Goal: Task Accomplishment & Management: Manage account settings

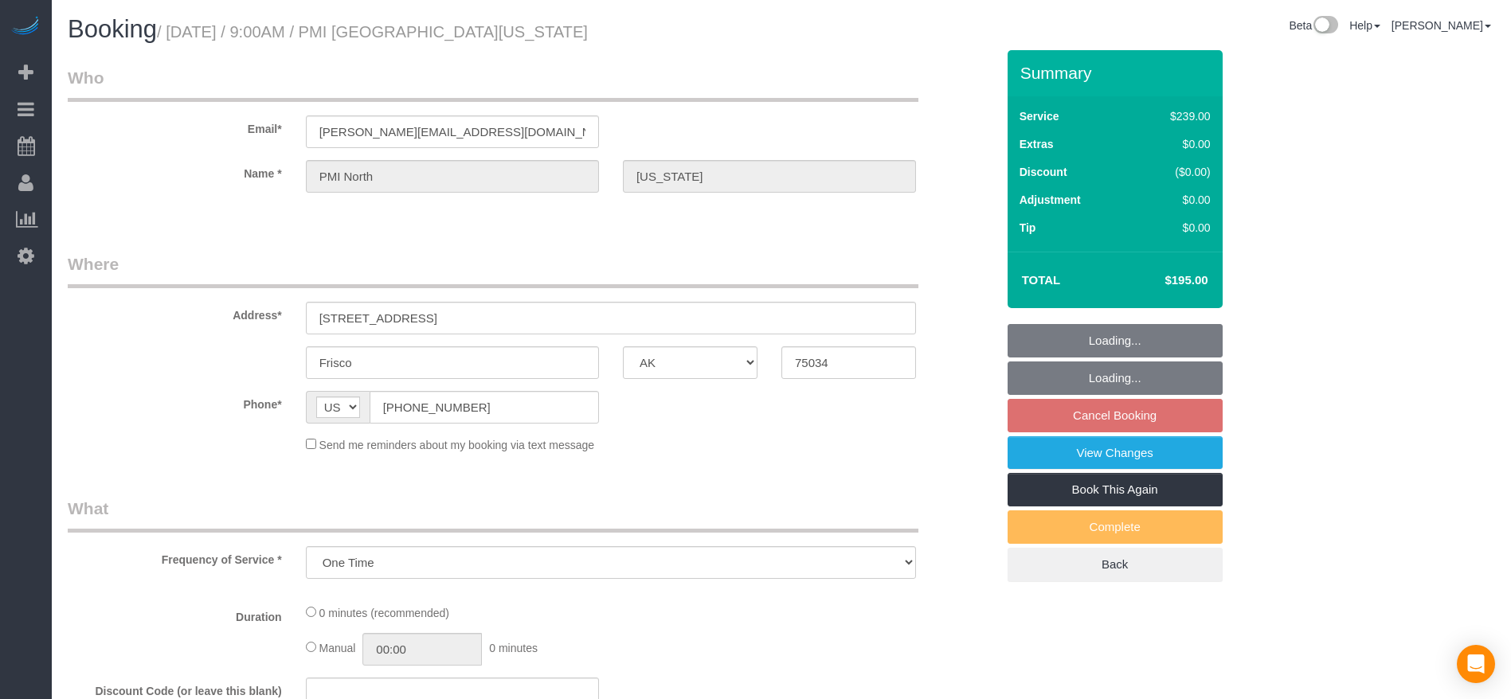
select select "[GEOGRAPHIC_DATA]"
select select "string:check"
select select "object:1244"
select select "3"
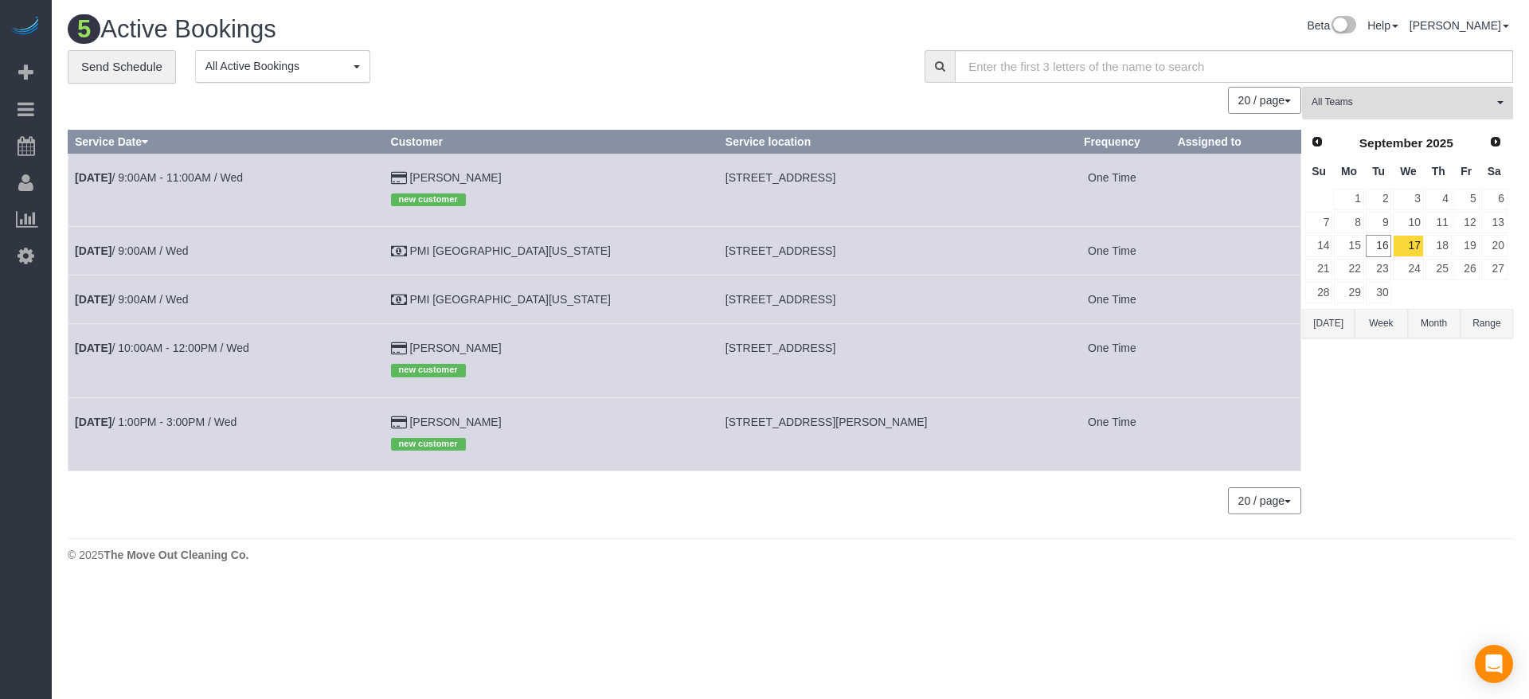
drag, startPoint x: 659, startPoint y: 253, endPoint x: 881, endPoint y: 260, distance: 222.3
click at [881, 260] on td "[STREET_ADDRESS]" at bounding box center [885, 251] width 334 height 49
drag, startPoint x: 813, startPoint y: 235, endPoint x: 804, endPoint y: 249, distance: 16.8
copy span "[STREET_ADDRESS]"
click at [1320, 133] on link "Prev" at bounding box center [1316, 142] width 22 height 22
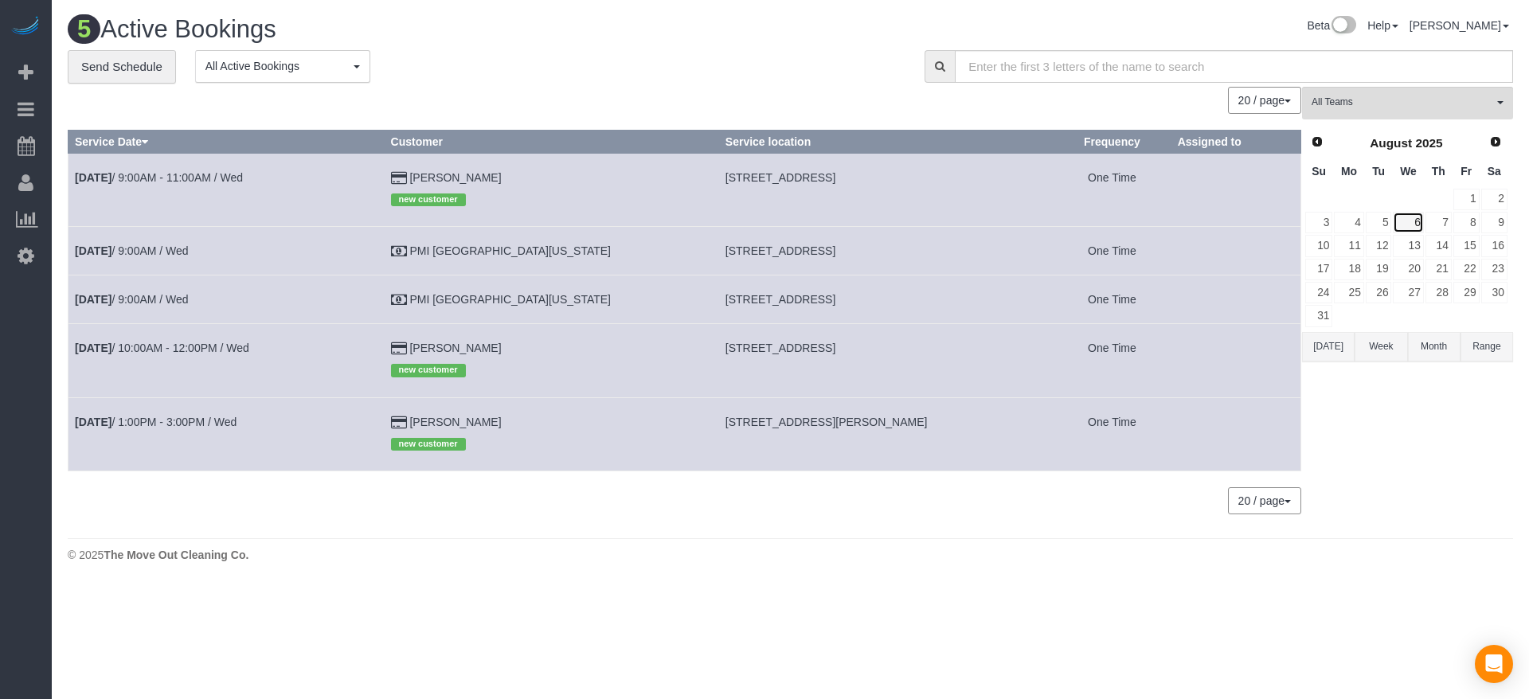
click at [1407, 223] on link "6" at bounding box center [1408, 223] width 30 height 22
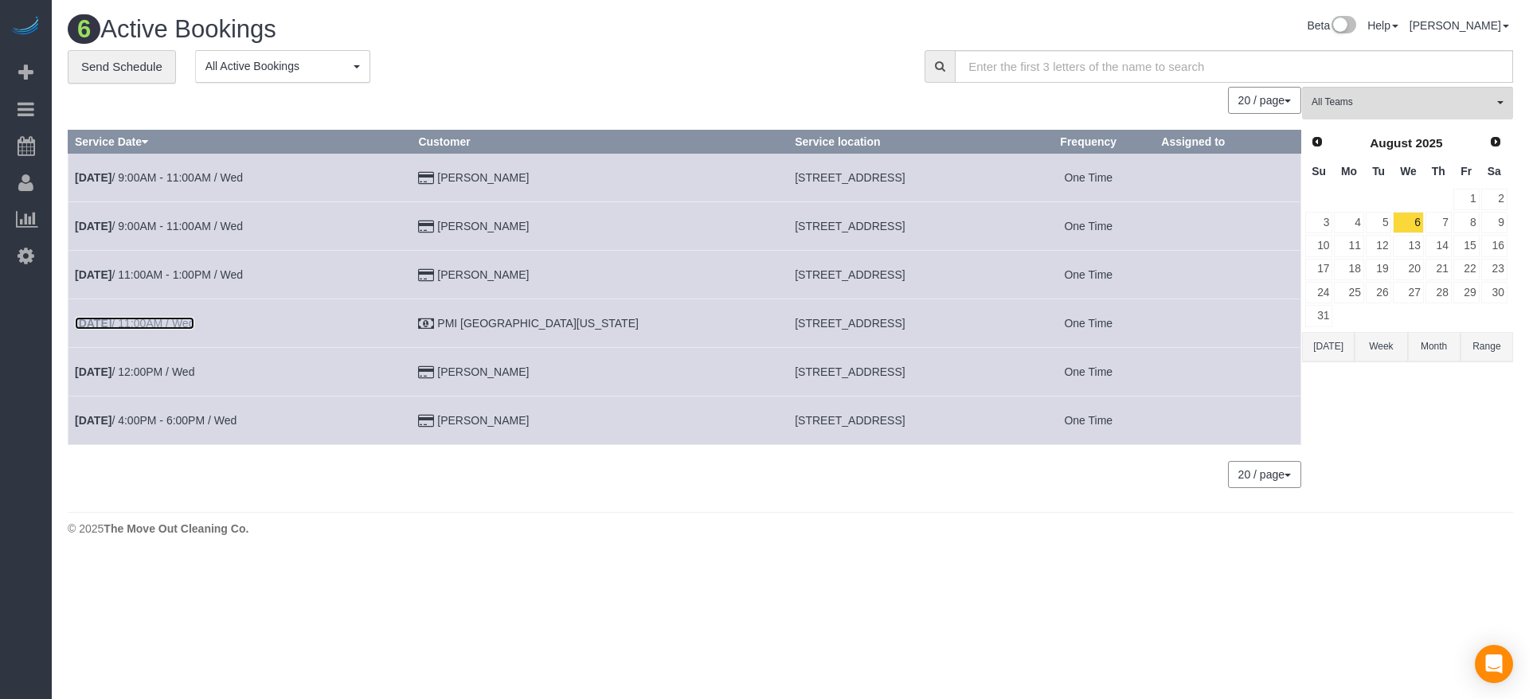
click at [190, 320] on link "[DATE] 11:00AM / Wed" at bounding box center [134, 323] width 119 height 13
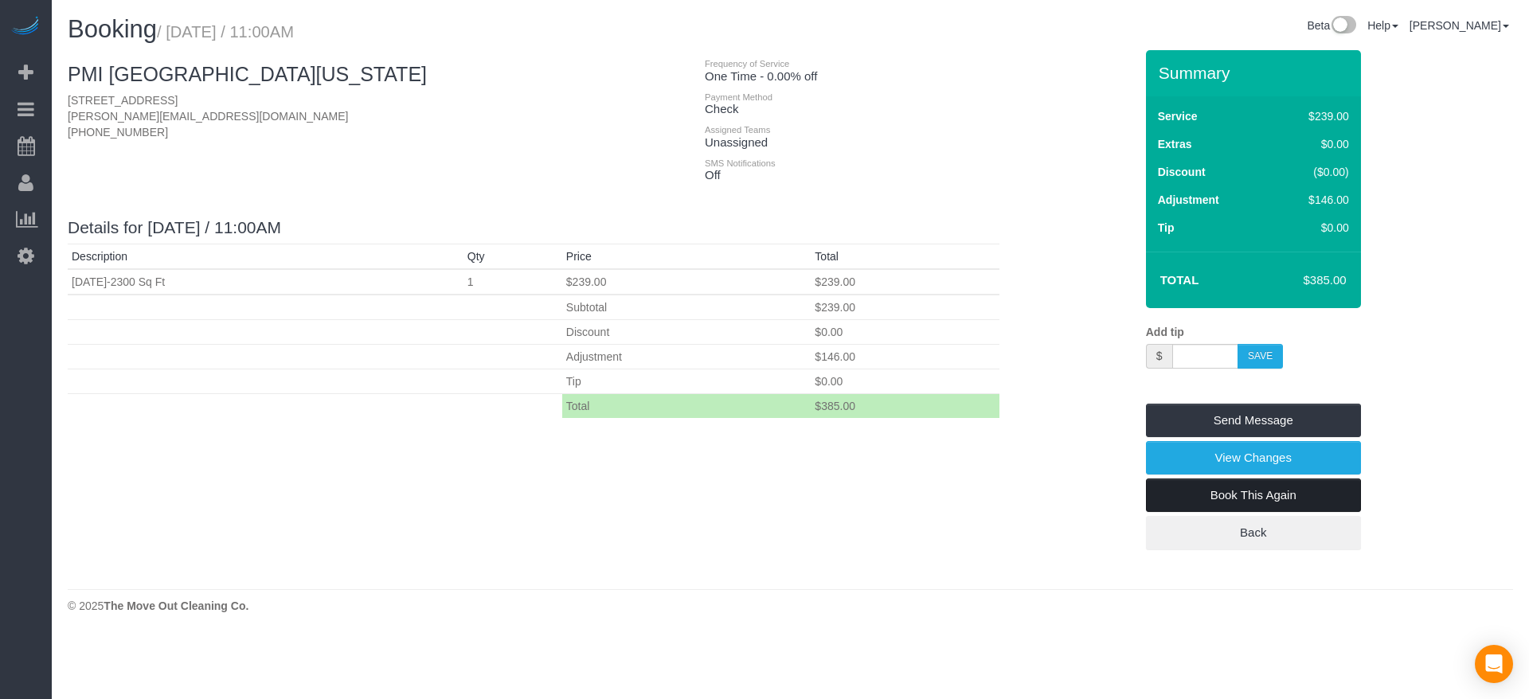
click at [1231, 496] on link "Book This Again" at bounding box center [1253, 495] width 215 height 33
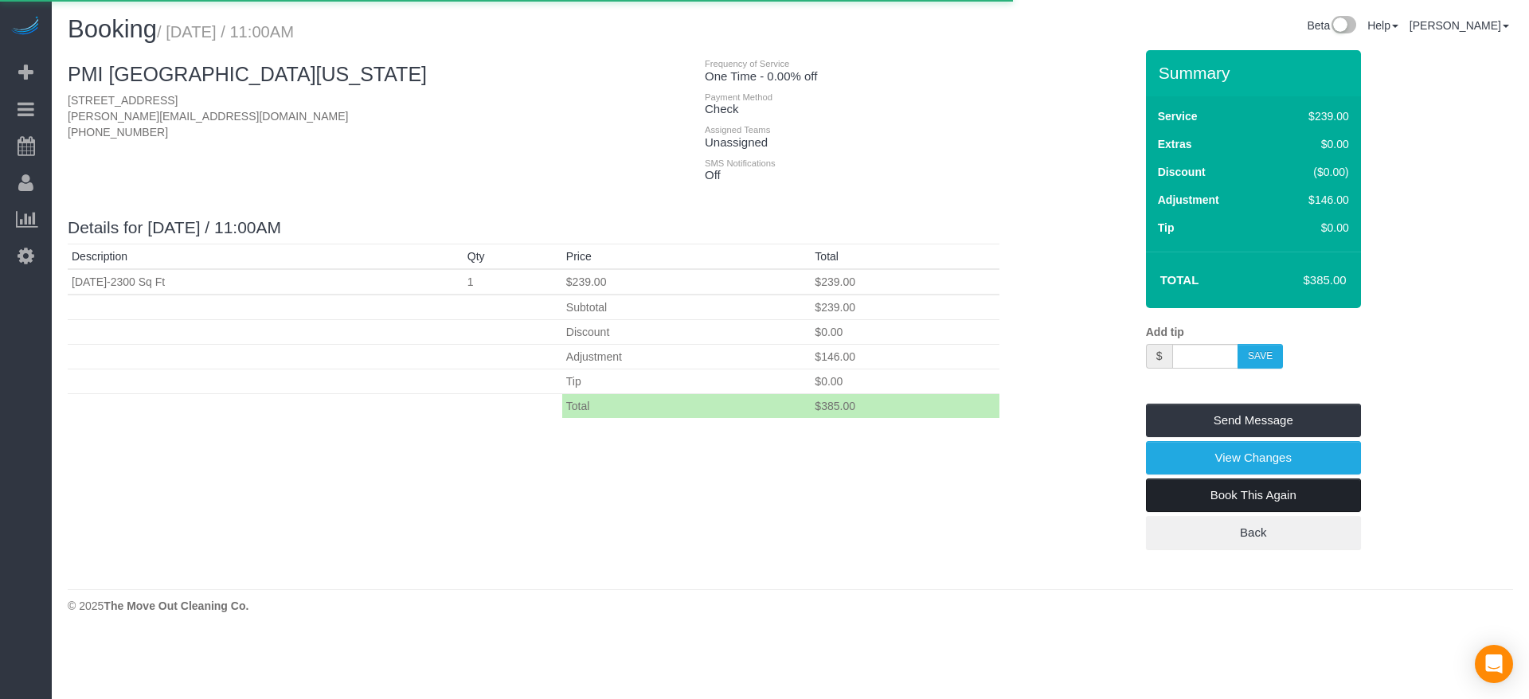
select select "[GEOGRAPHIC_DATA]"
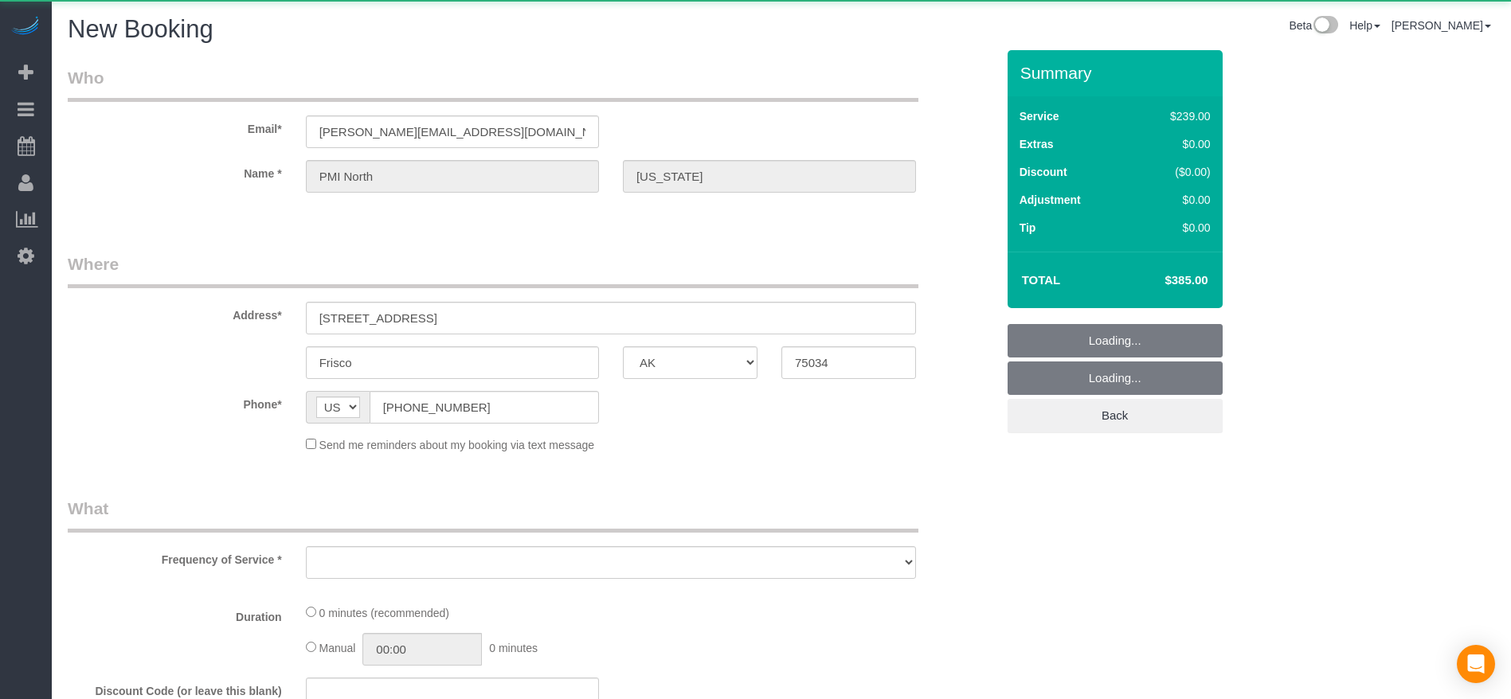
select select "string:fspay"
select select "3"
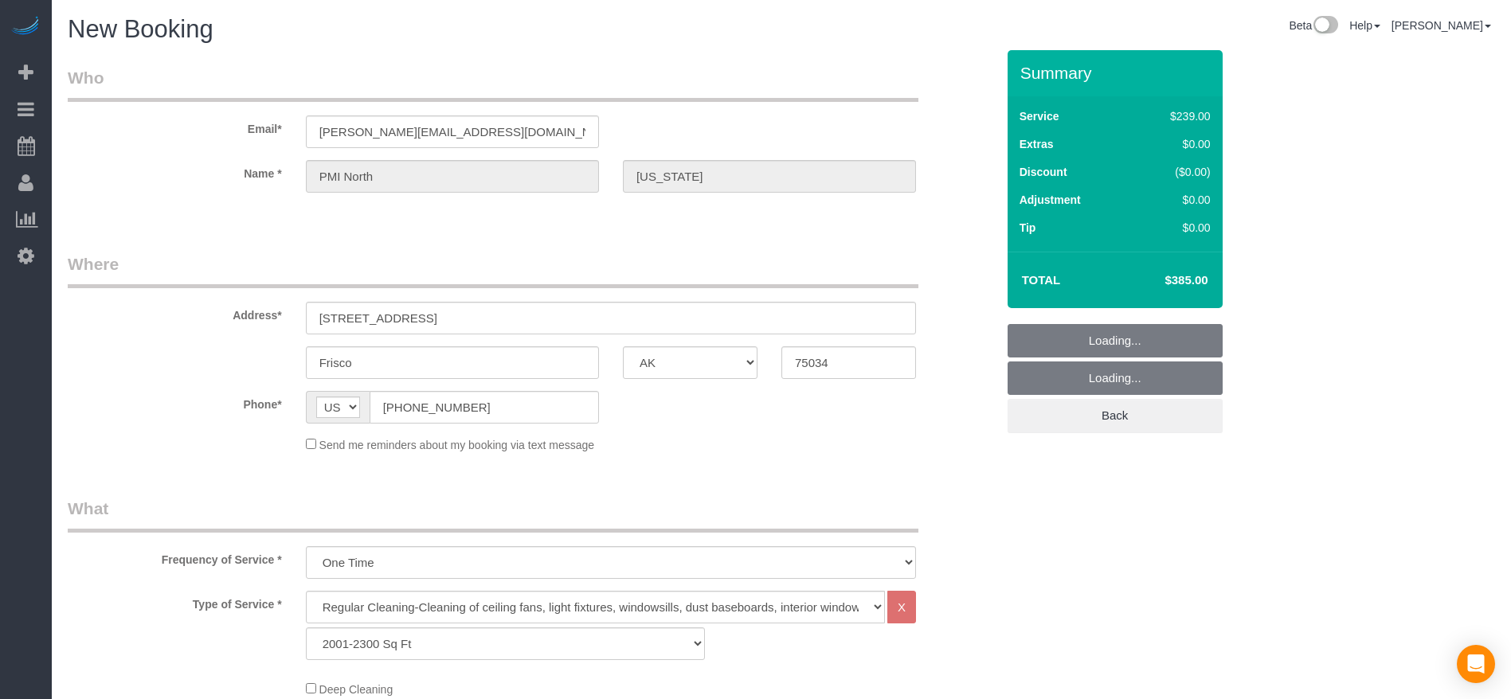
select select "object:1842"
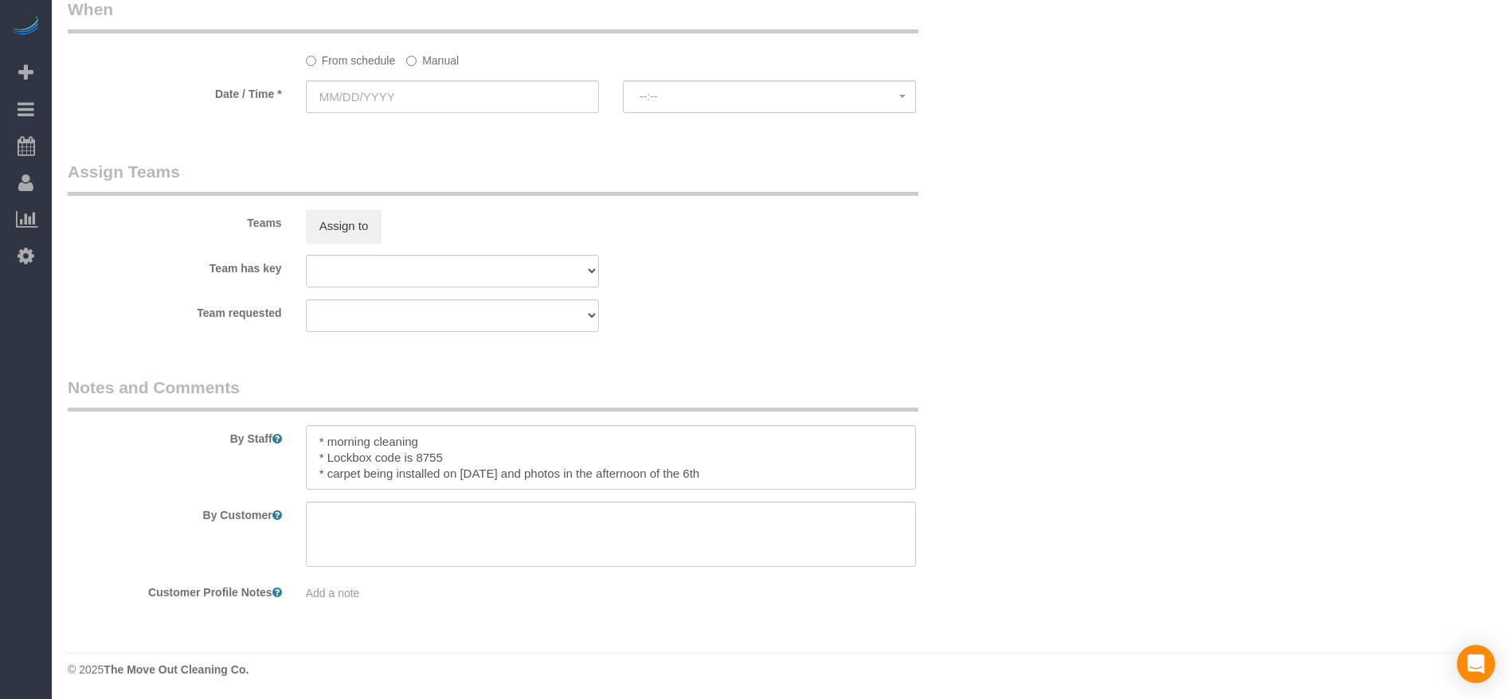
scroll to position [1715, 0]
drag, startPoint x: 327, startPoint y: 452, endPoint x: 461, endPoint y: 460, distance: 134.0
click at [461, 460] on textarea at bounding box center [611, 456] width 610 height 65
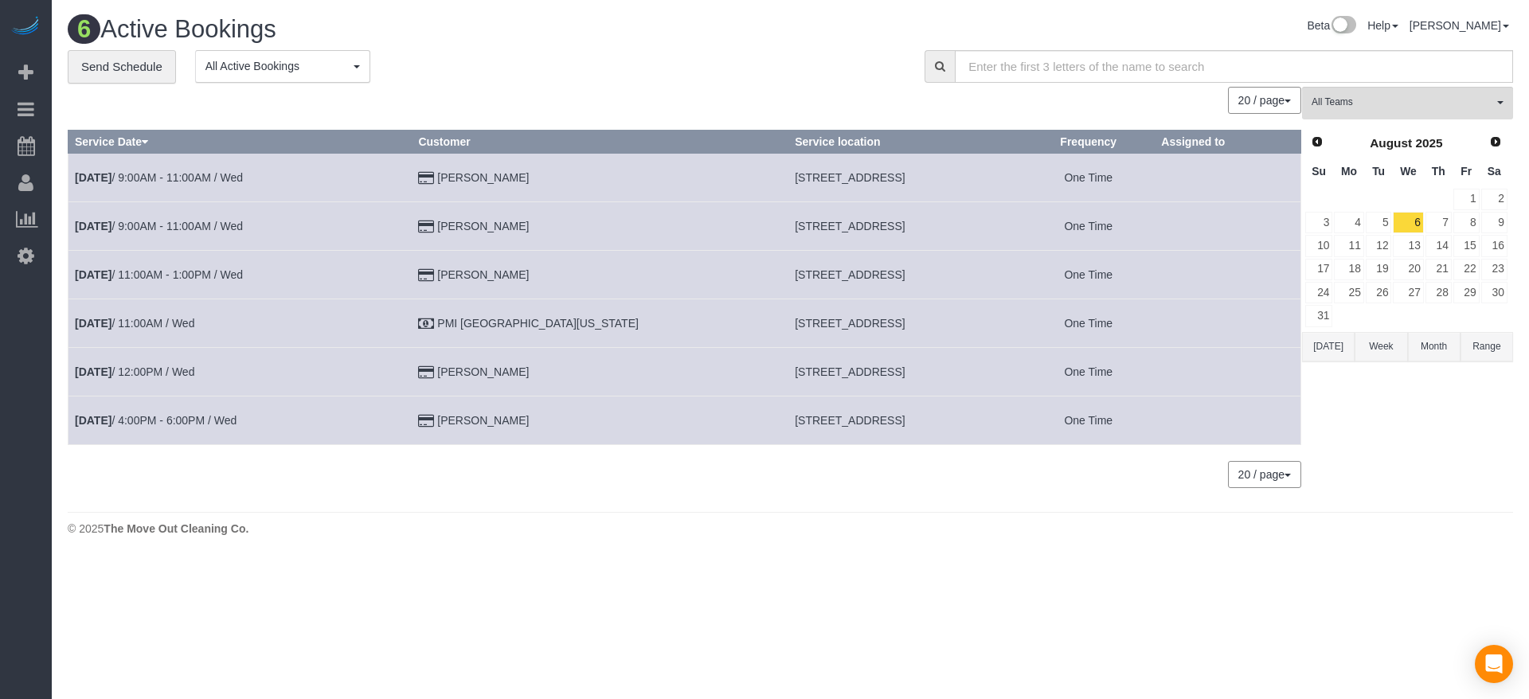
click at [1323, 341] on button "[DATE]" at bounding box center [1328, 346] width 53 height 29
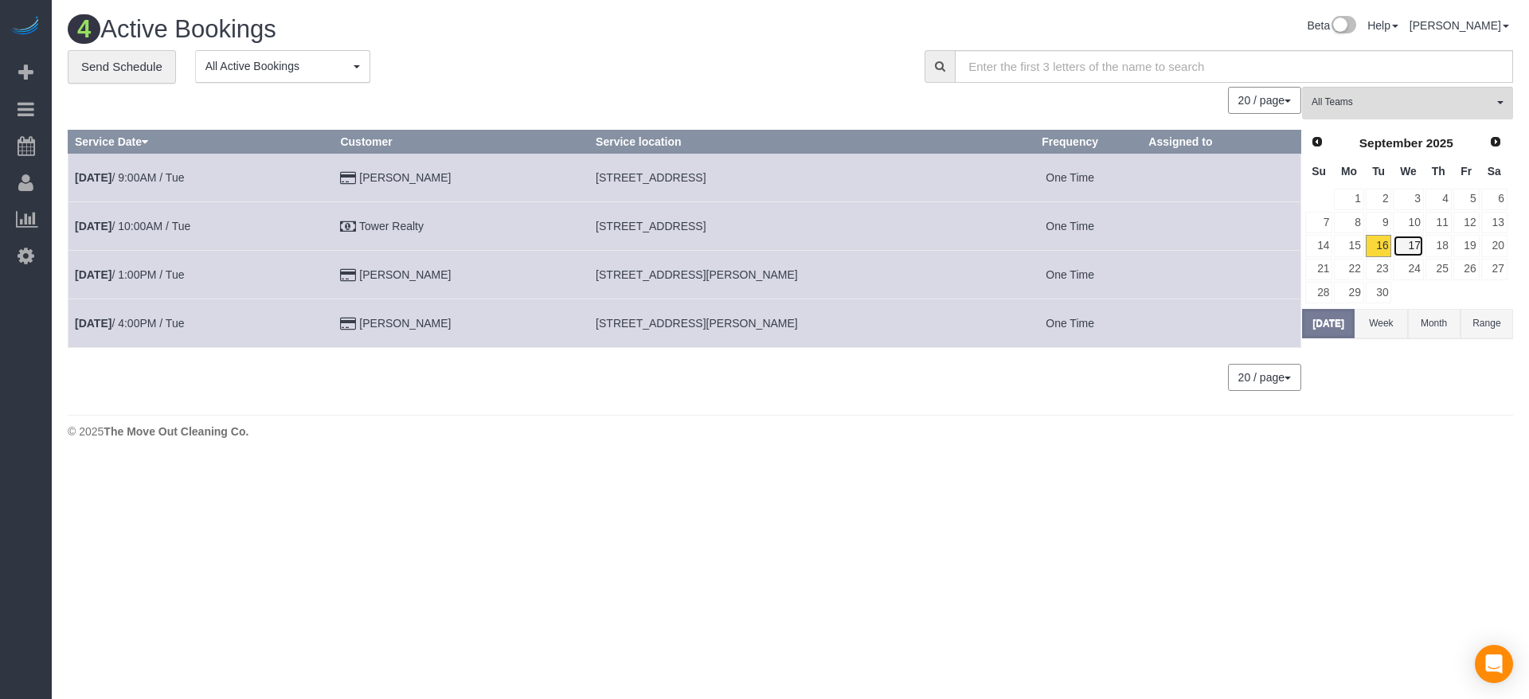
click at [1421, 241] on link "17" at bounding box center [1408, 246] width 30 height 22
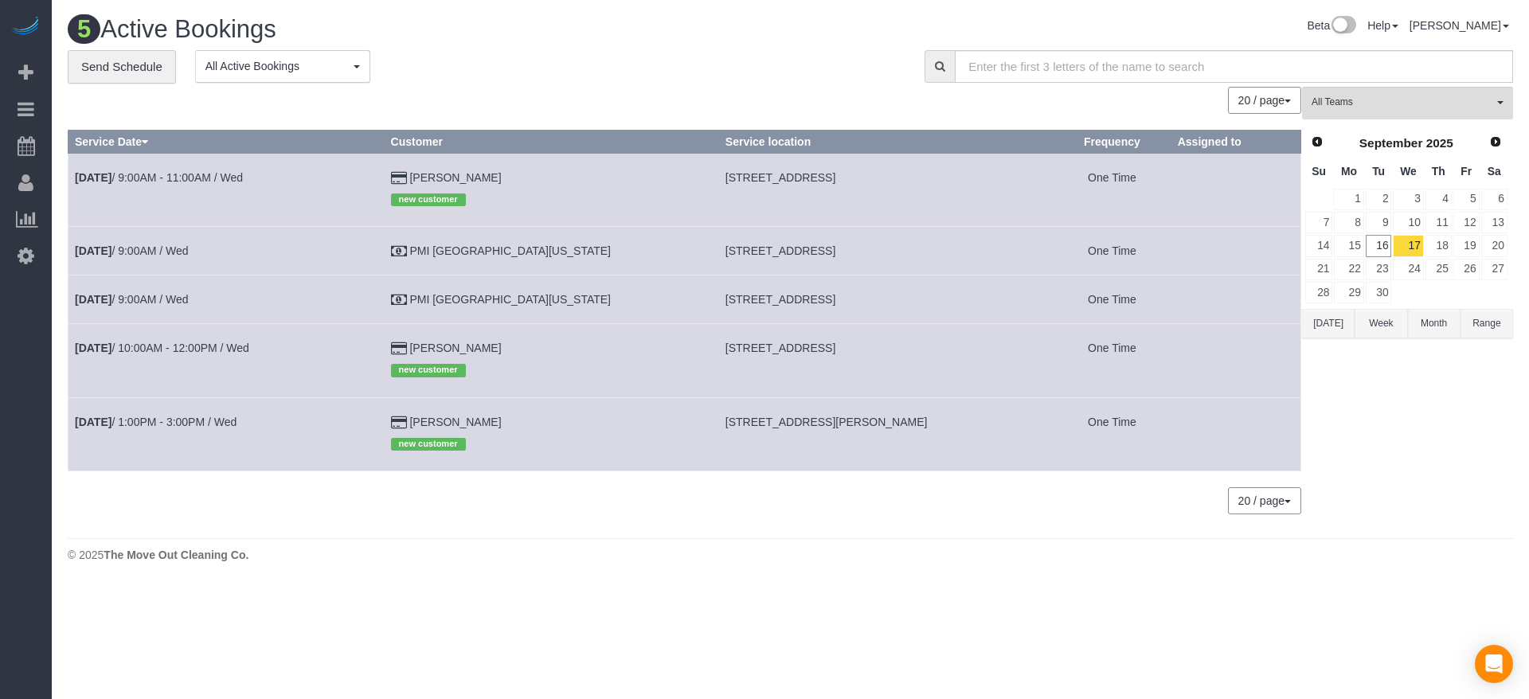
drag, startPoint x: 659, startPoint y: 300, endPoint x: 832, endPoint y: 304, distance: 172.9
click at [861, 318] on td "[STREET_ADDRESS]" at bounding box center [885, 300] width 334 height 49
copy span "[STREET_ADDRESS]"
click at [162, 302] on link "[DATE] 9:00AM / Wed" at bounding box center [132, 299] width 114 height 13
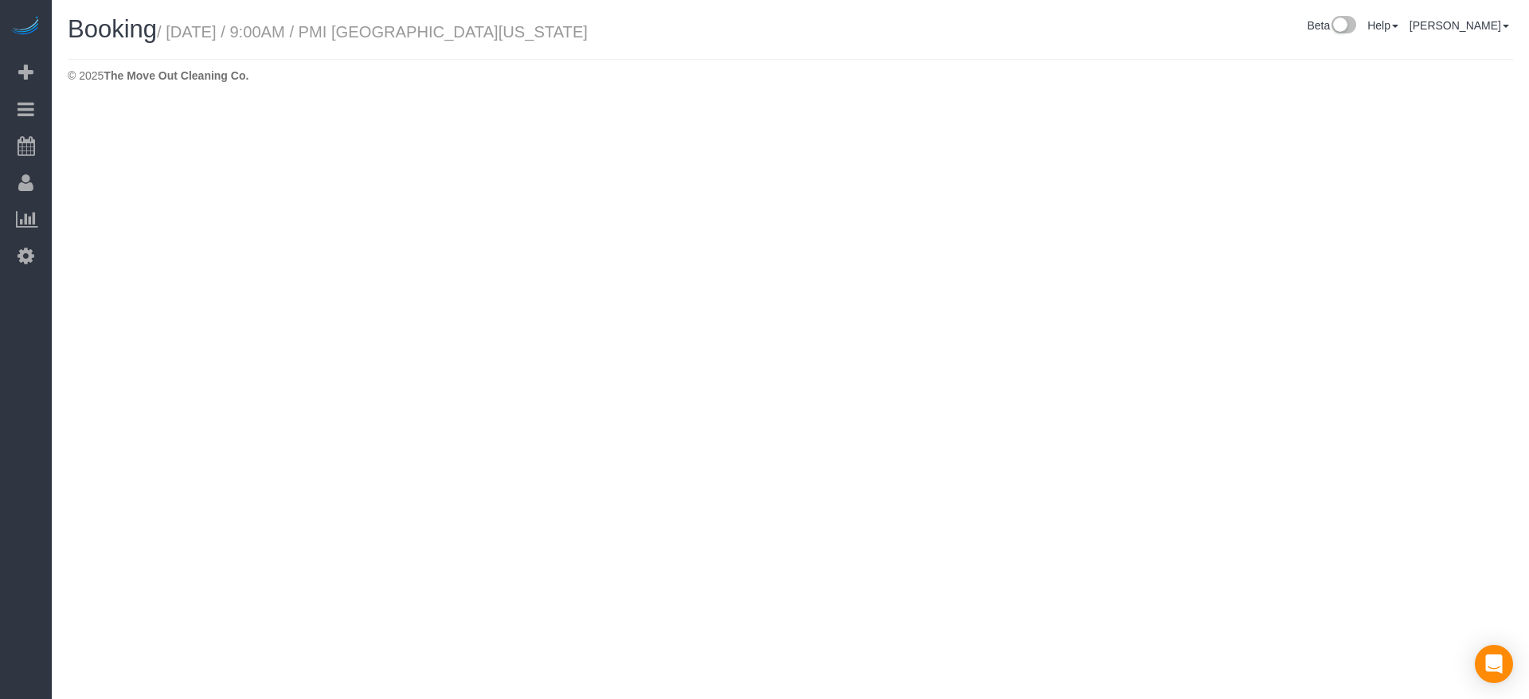
select select "[GEOGRAPHIC_DATA]"
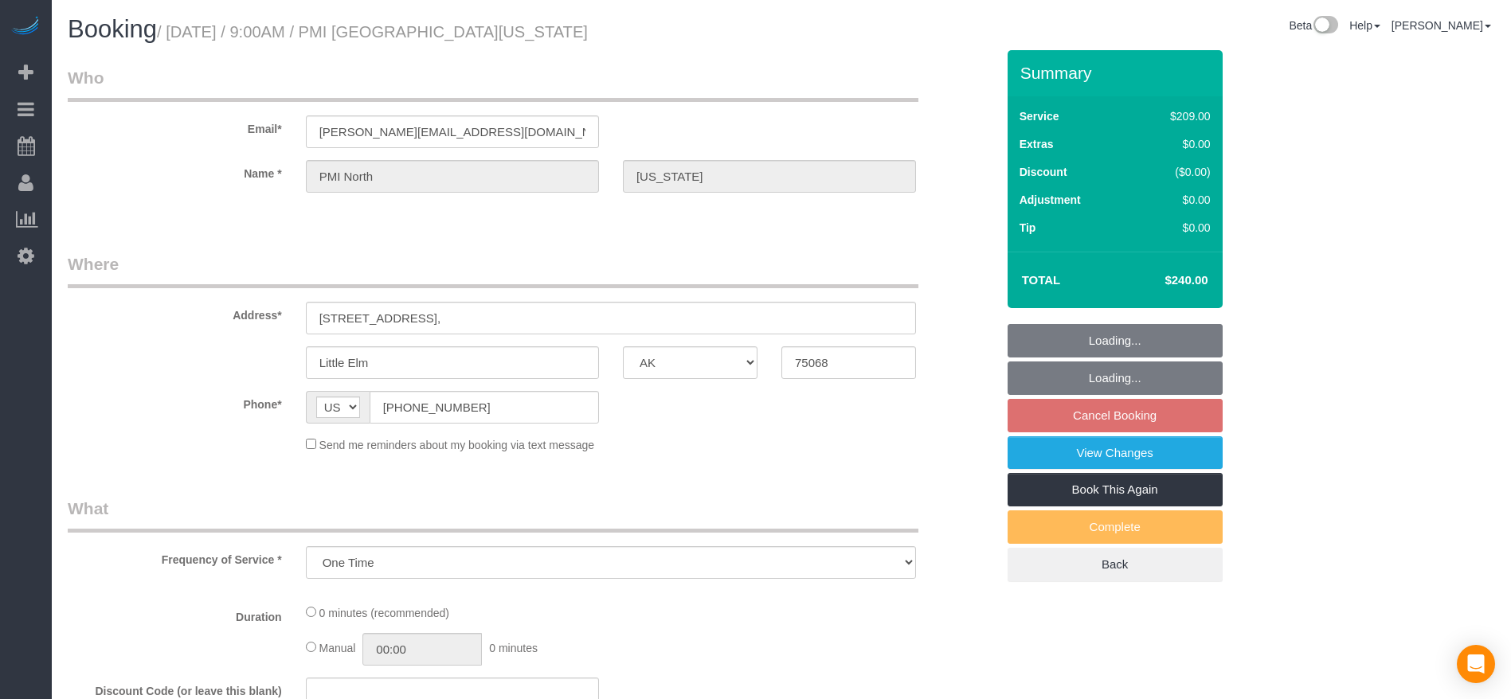
select select "object:2433"
select select "3"
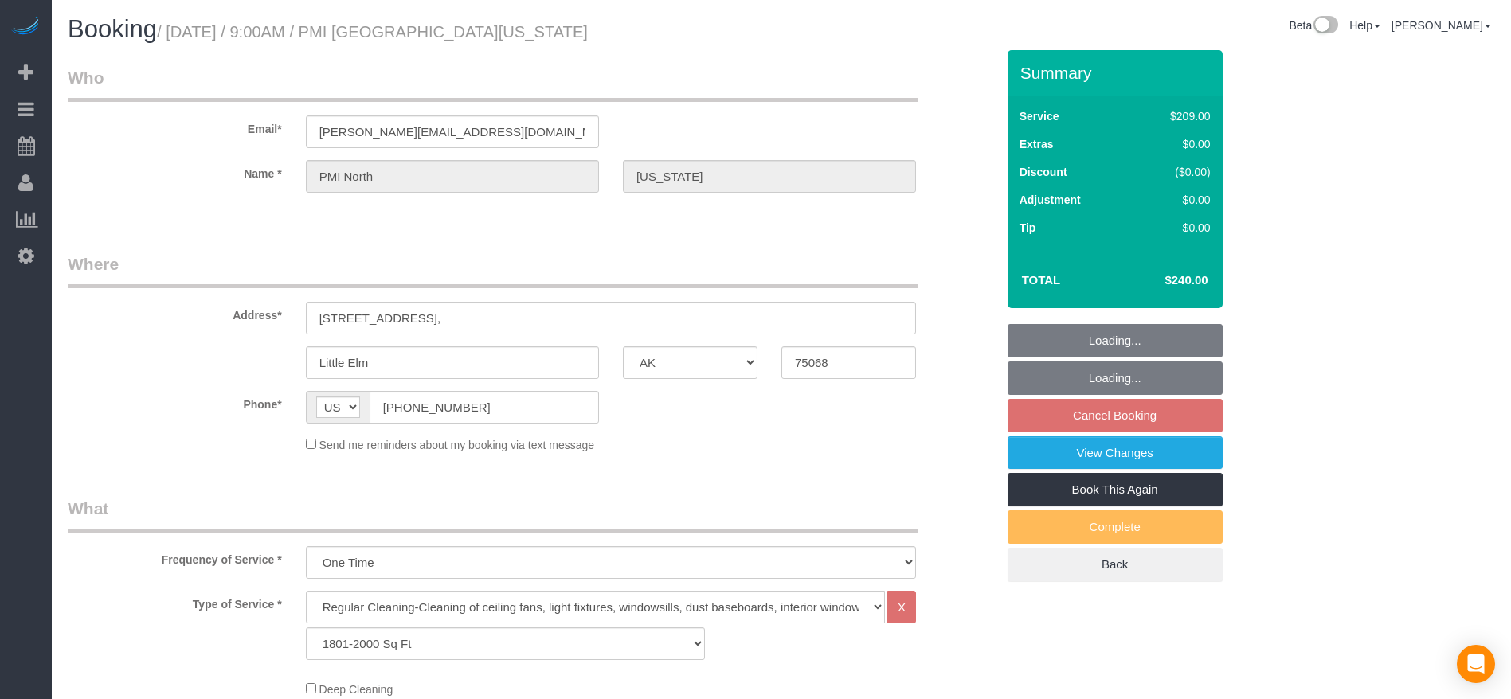
select select "object:2495"
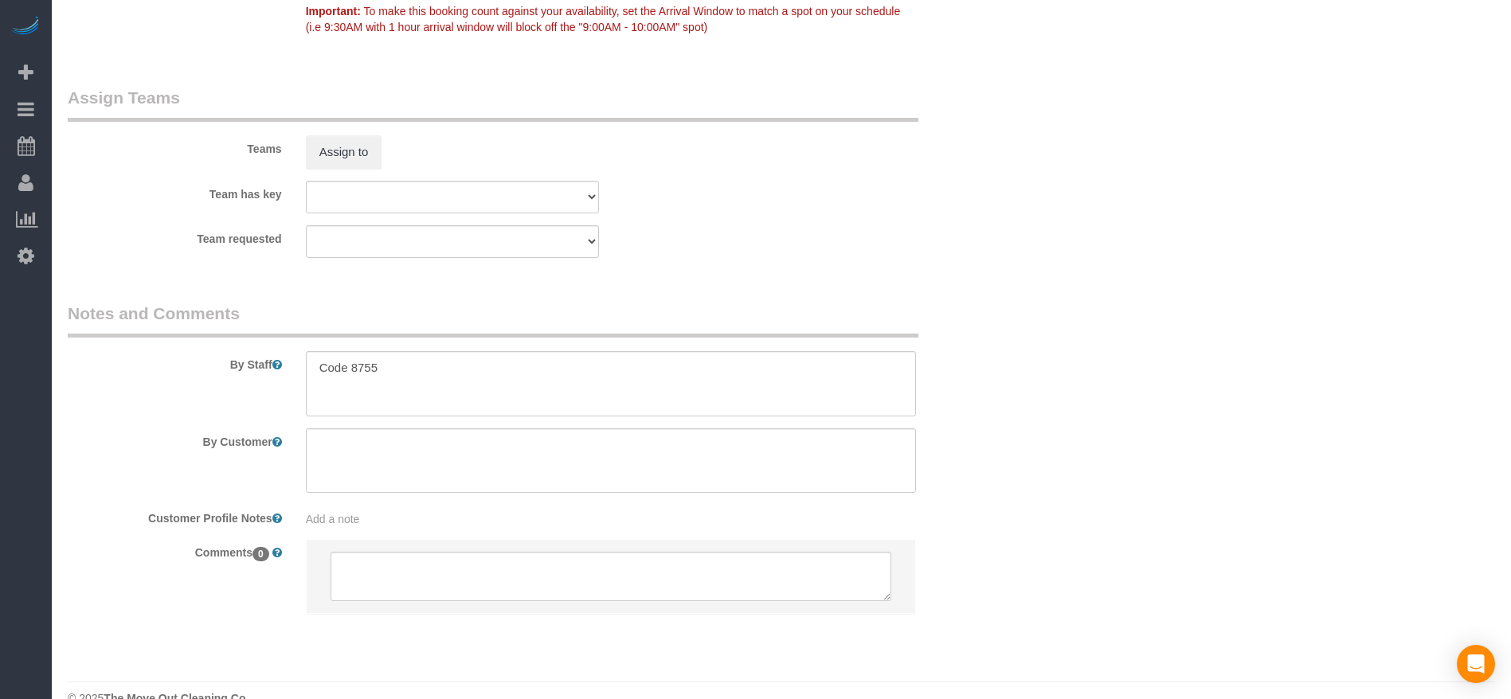
scroll to position [1629, 0]
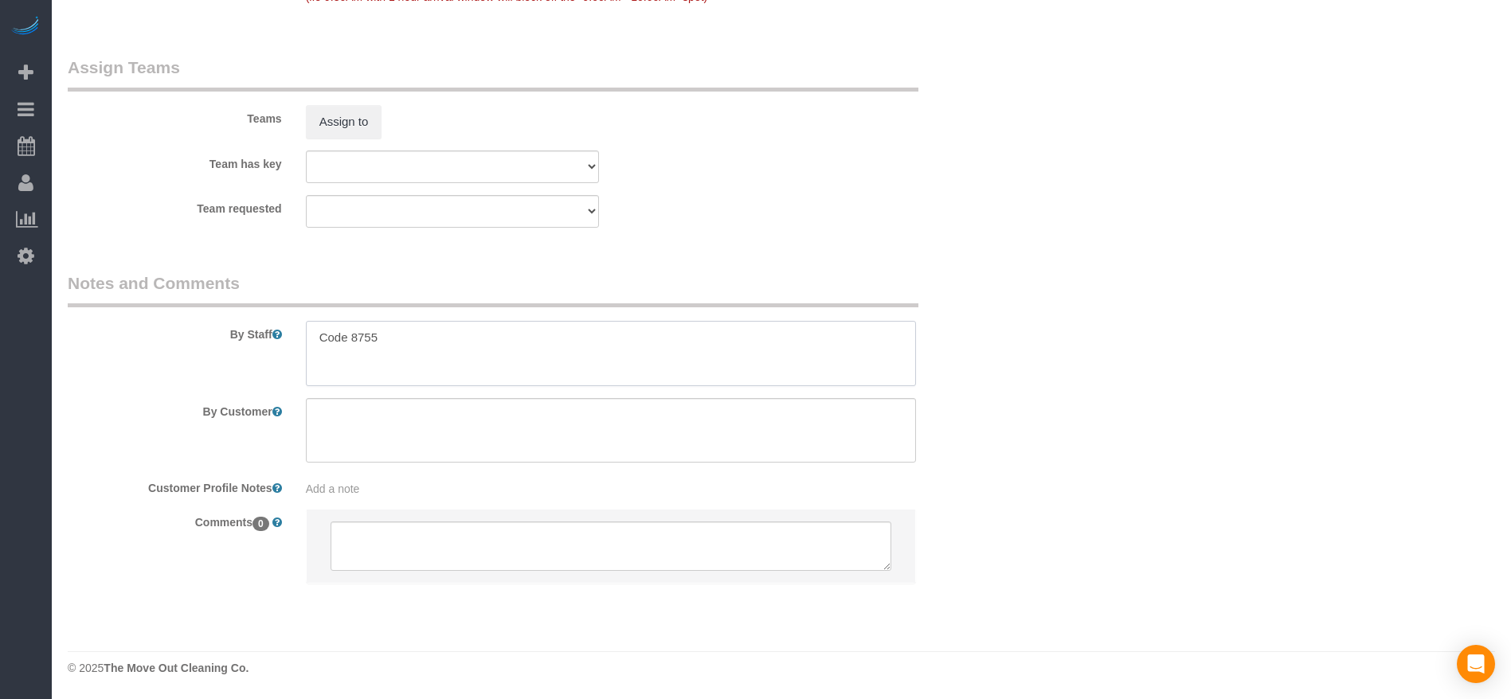
drag, startPoint x: 316, startPoint y: 336, endPoint x: 433, endPoint y: 331, distance: 117.2
click at [433, 331] on textarea at bounding box center [611, 353] width 610 height 65
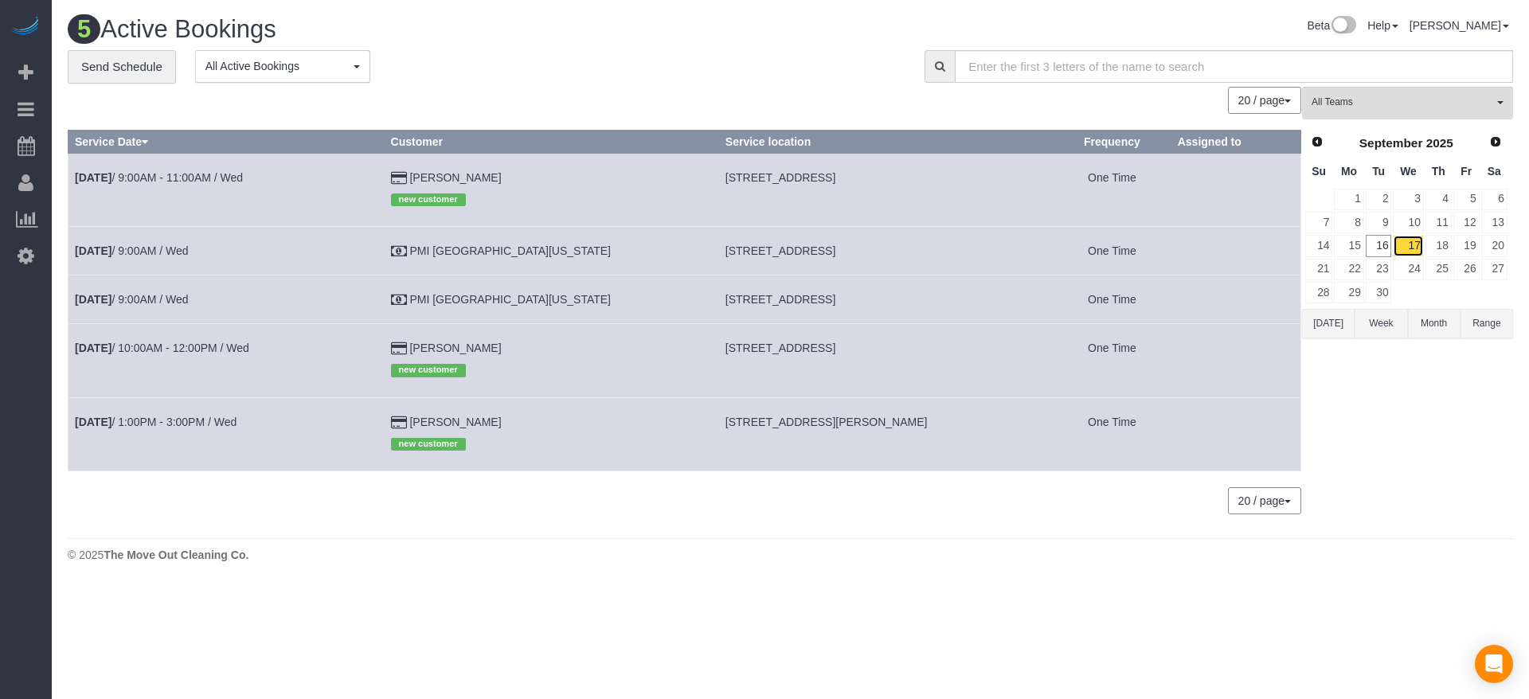
click at [1412, 241] on link "17" at bounding box center [1408, 246] width 30 height 22
drag, startPoint x: 663, startPoint y: 178, endPoint x: 868, endPoint y: 182, distance: 205.5
click at [868, 182] on td "[STREET_ADDRESS]" at bounding box center [885, 189] width 334 height 73
copy span "[STREET_ADDRESS]"
click at [216, 178] on link "[DATE] 9:00AM - 11:00AM / Wed" at bounding box center [159, 177] width 168 height 13
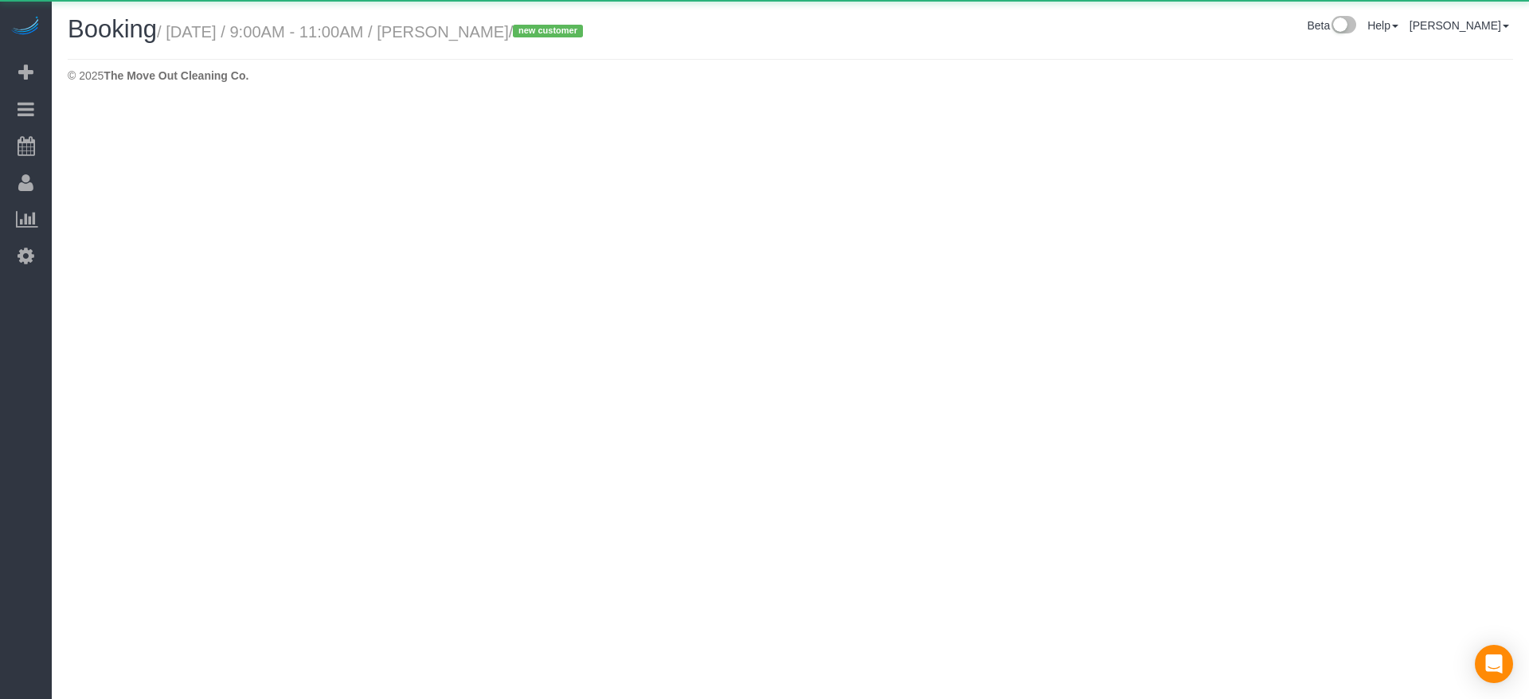
select select "[GEOGRAPHIC_DATA]"
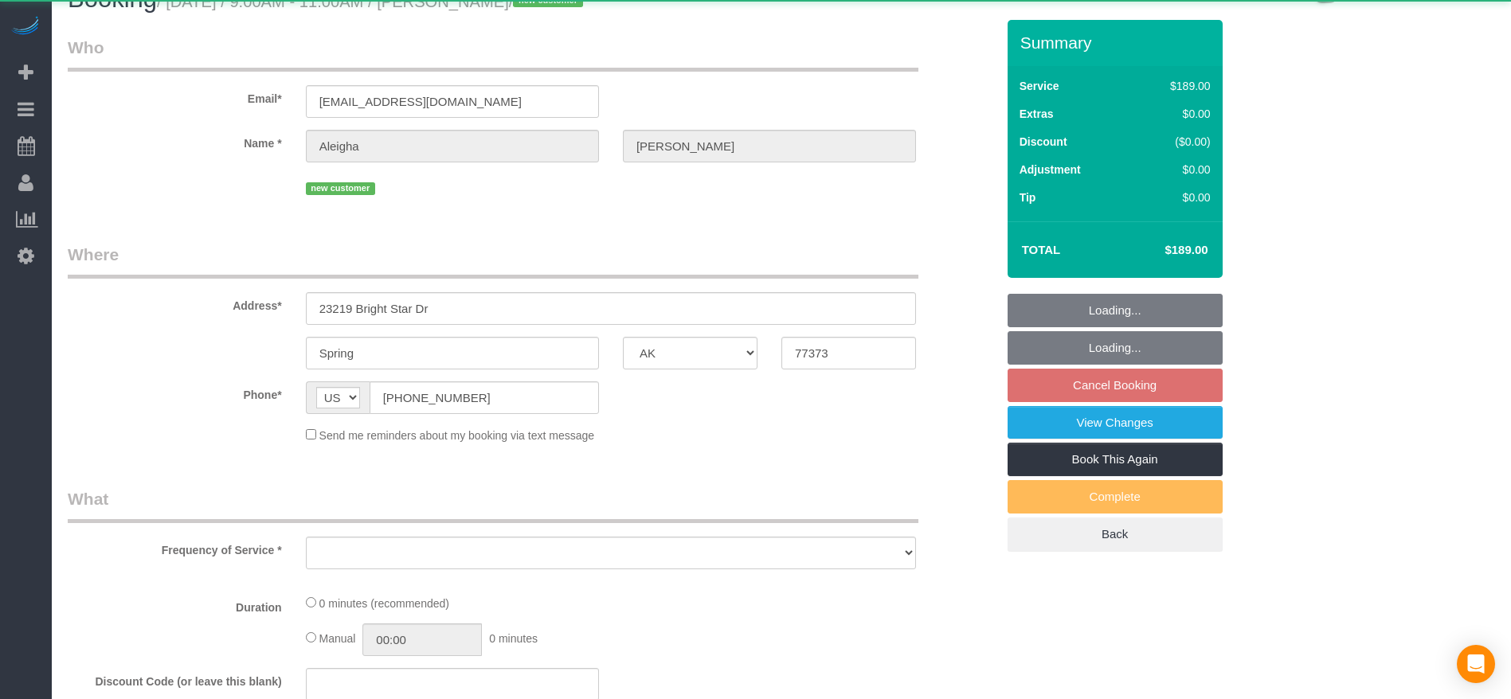
scroll to position [119, 0]
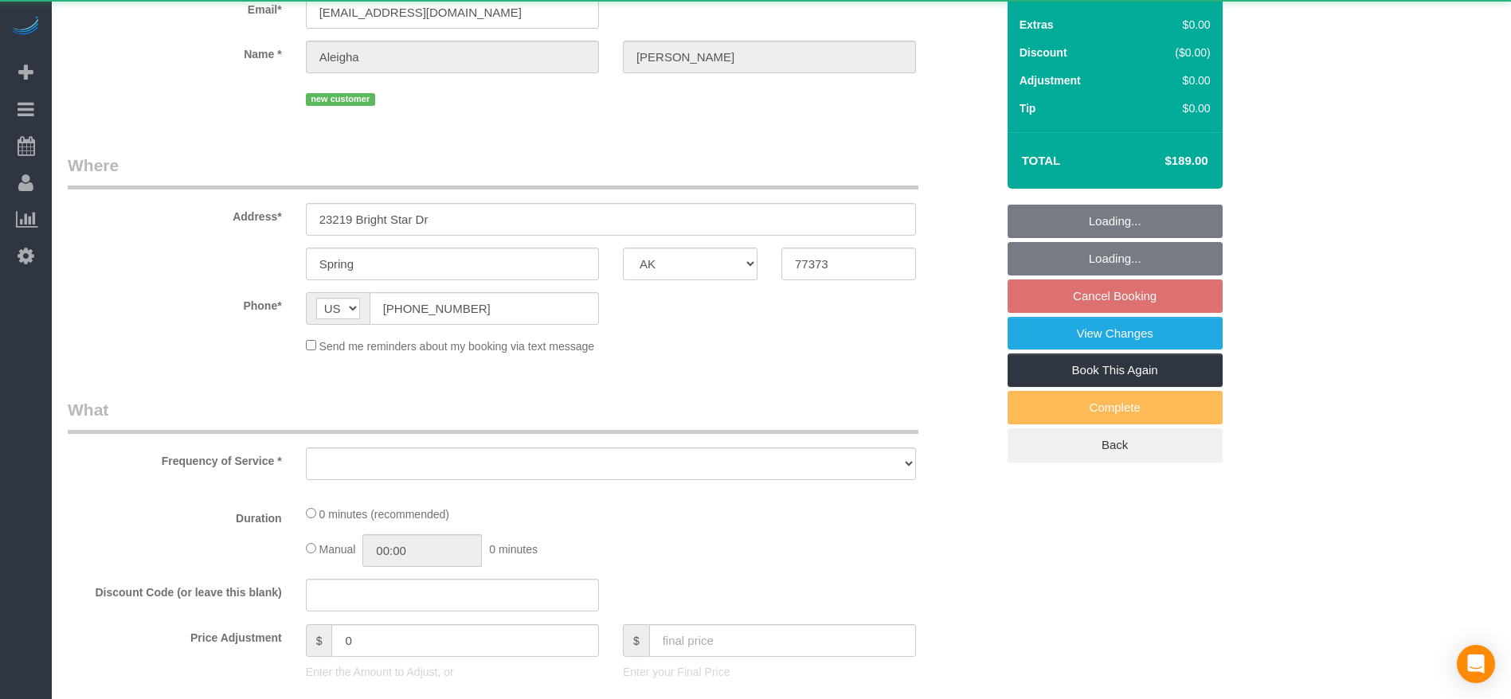
select select "string:fspay-6c57b25f-e1ae-44b3-9279-d65143976202"
select select "object:3017"
select select "3"
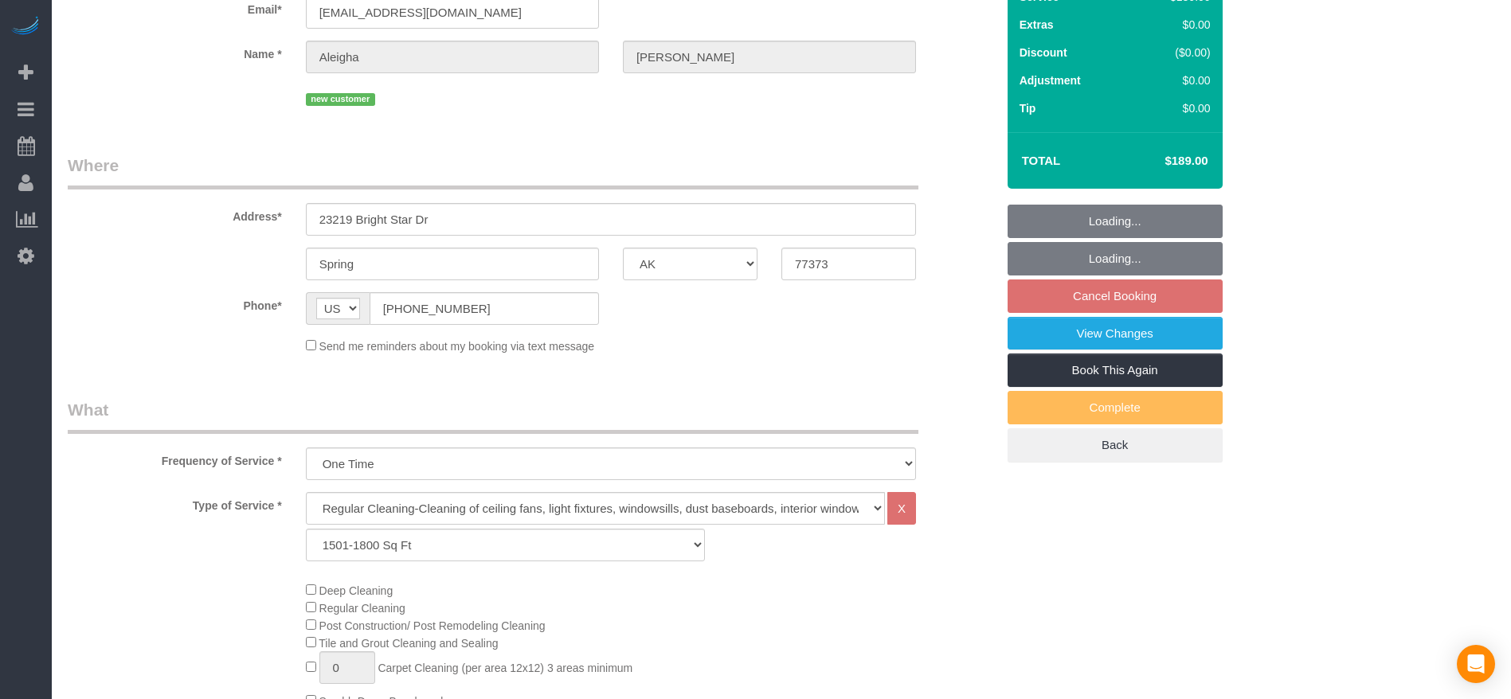
select select "object:3104"
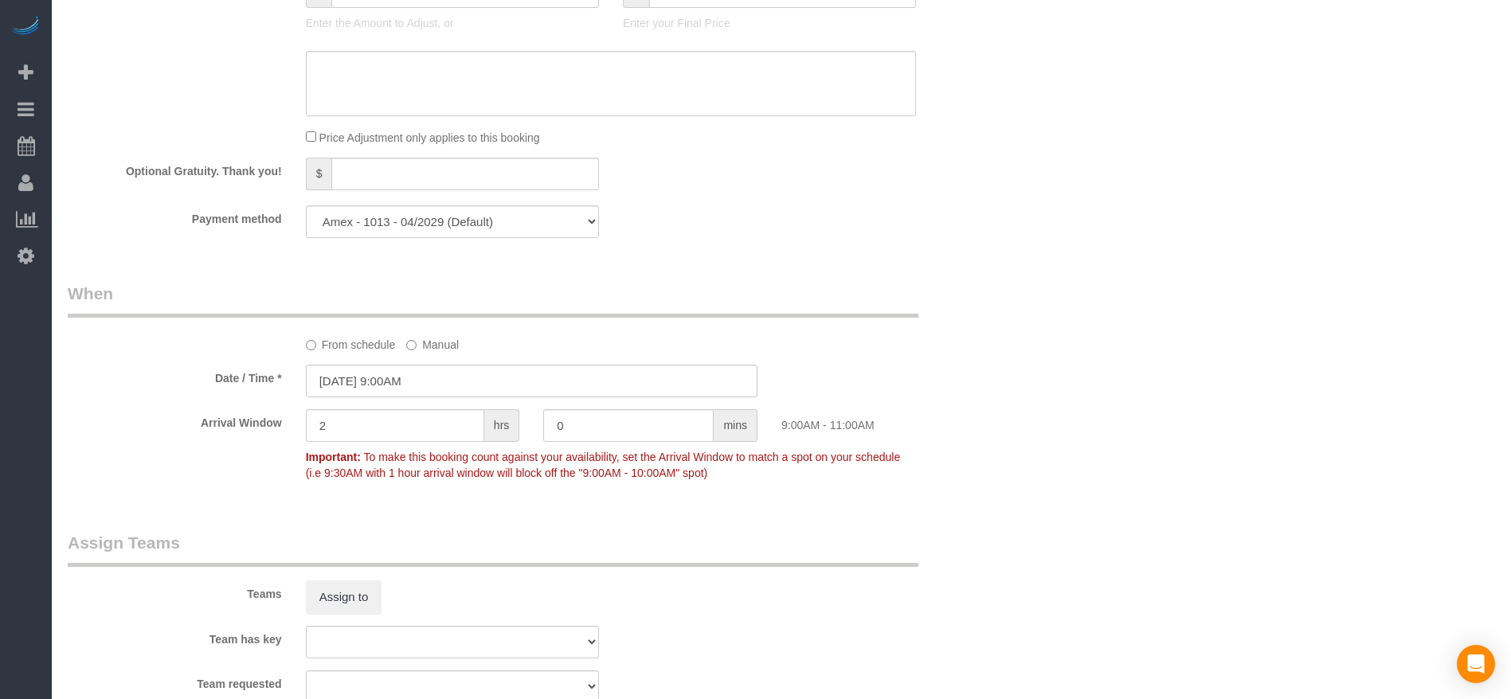
scroll to position [1553, 0]
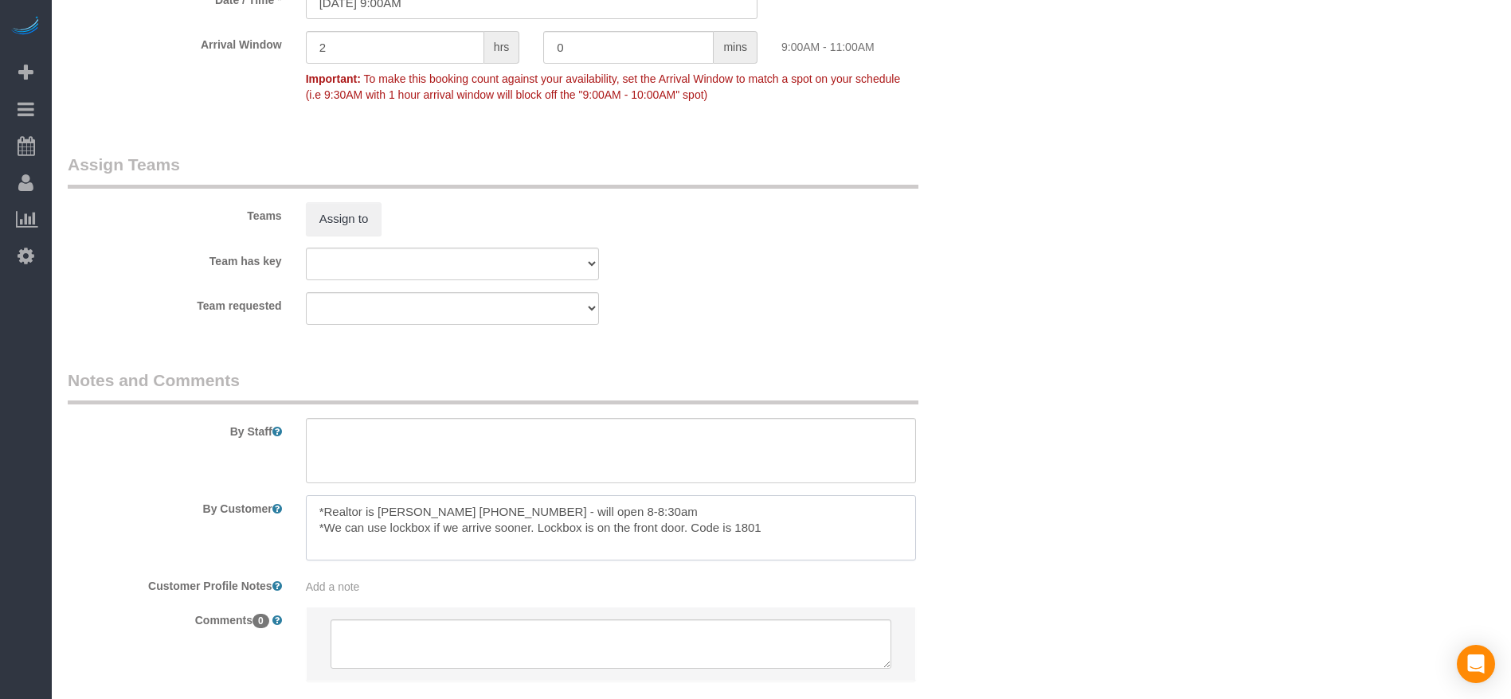
drag, startPoint x: 694, startPoint y: 529, endPoint x: 768, endPoint y: 534, distance: 74.3
click at [768, 534] on textarea at bounding box center [611, 527] width 610 height 65
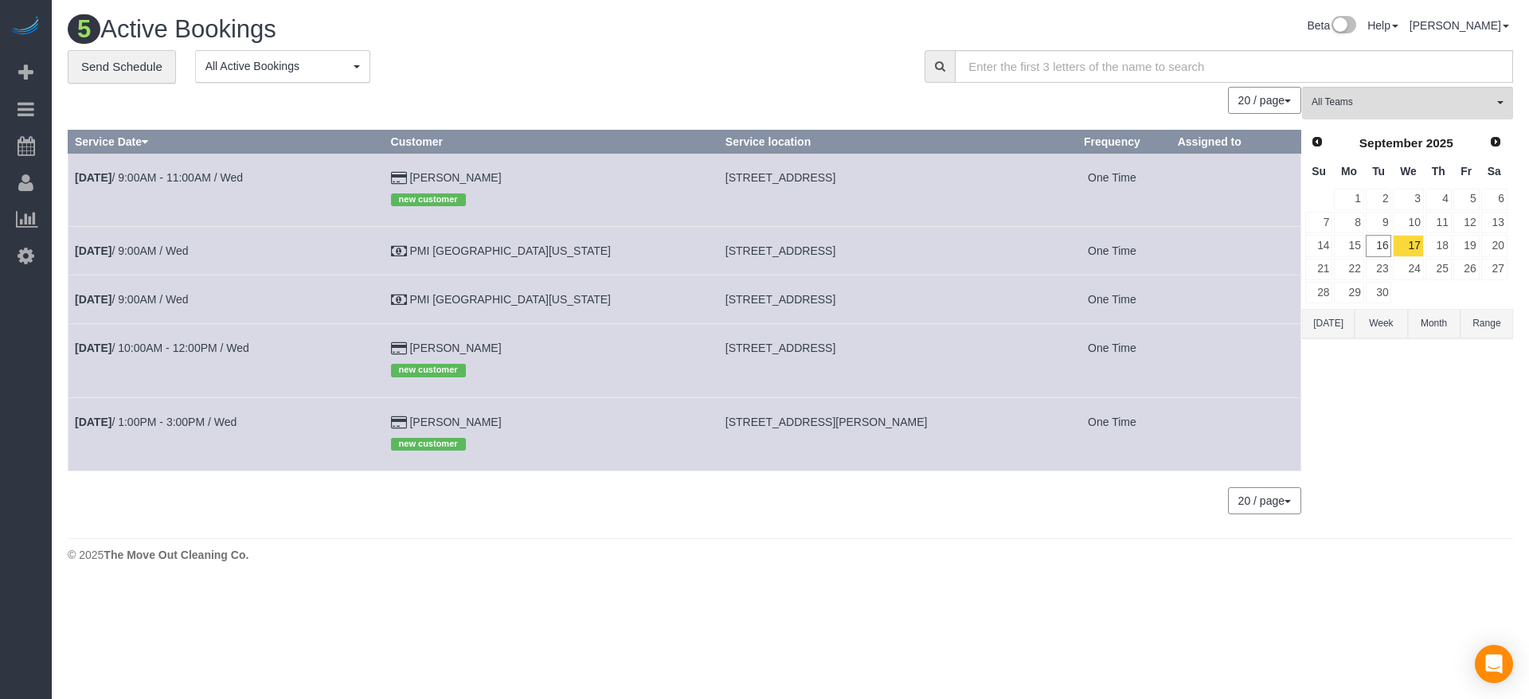
drag, startPoint x: 663, startPoint y: 349, endPoint x: 882, endPoint y: 350, distance: 219.0
click at [882, 350] on td "[STREET_ADDRESS]" at bounding box center [885, 360] width 334 height 73
copy span "[STREET_ADDRESS]"
click at [179, 342] on link "[DATE] 10:00AM - 12:00PM / Wed" at bounding box center [162, 348] width 174 height 13
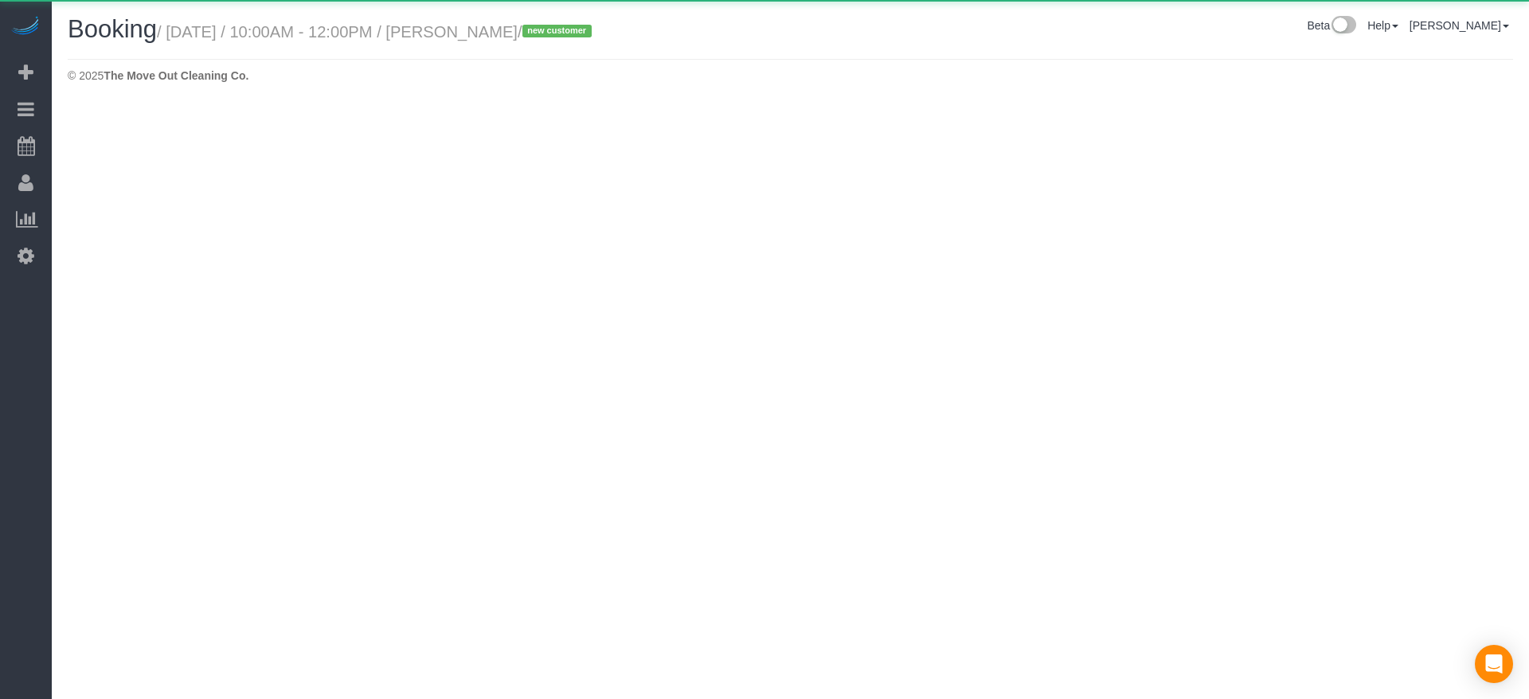
select select "[GEOGRAPHIC_DATA]"
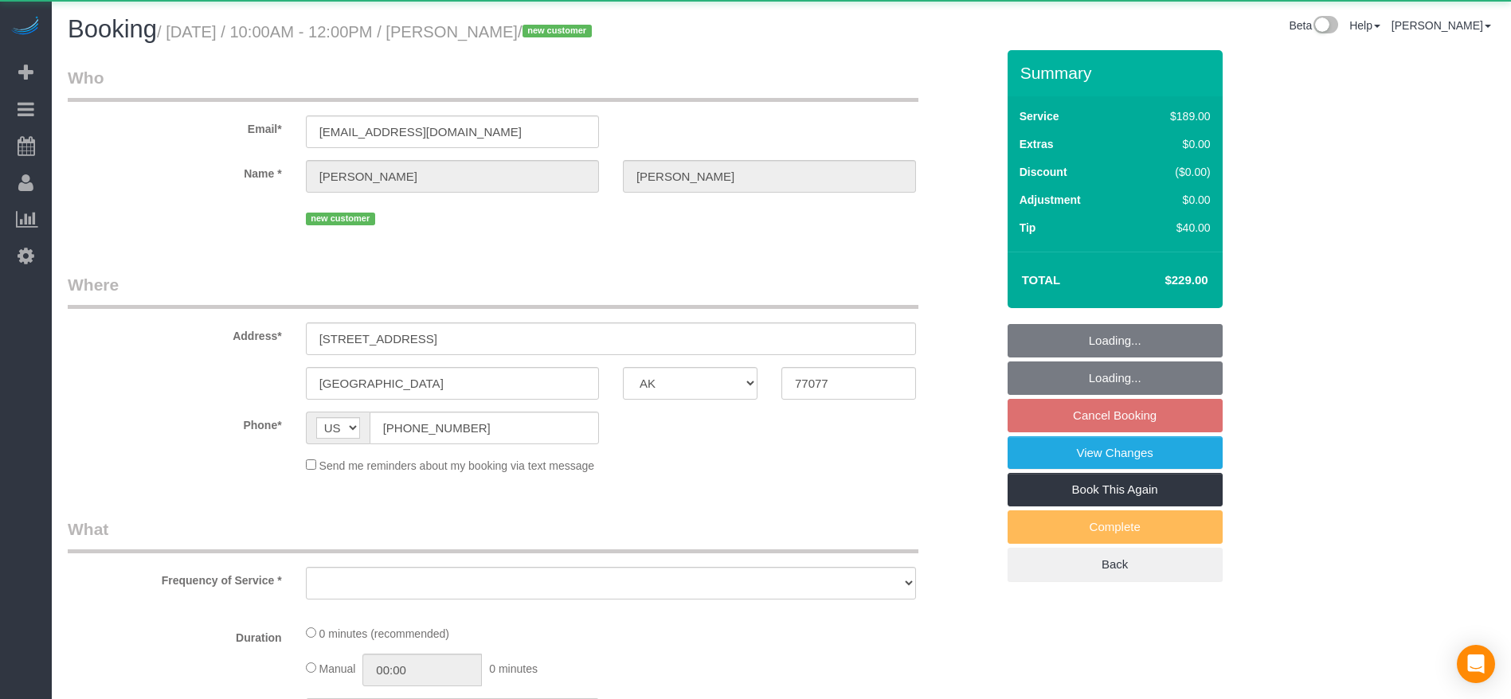
select select "object:3568"
select select "string:fspay-0491aad0-76a6-4204-8517-d734f28a9fa4"
select select "3"
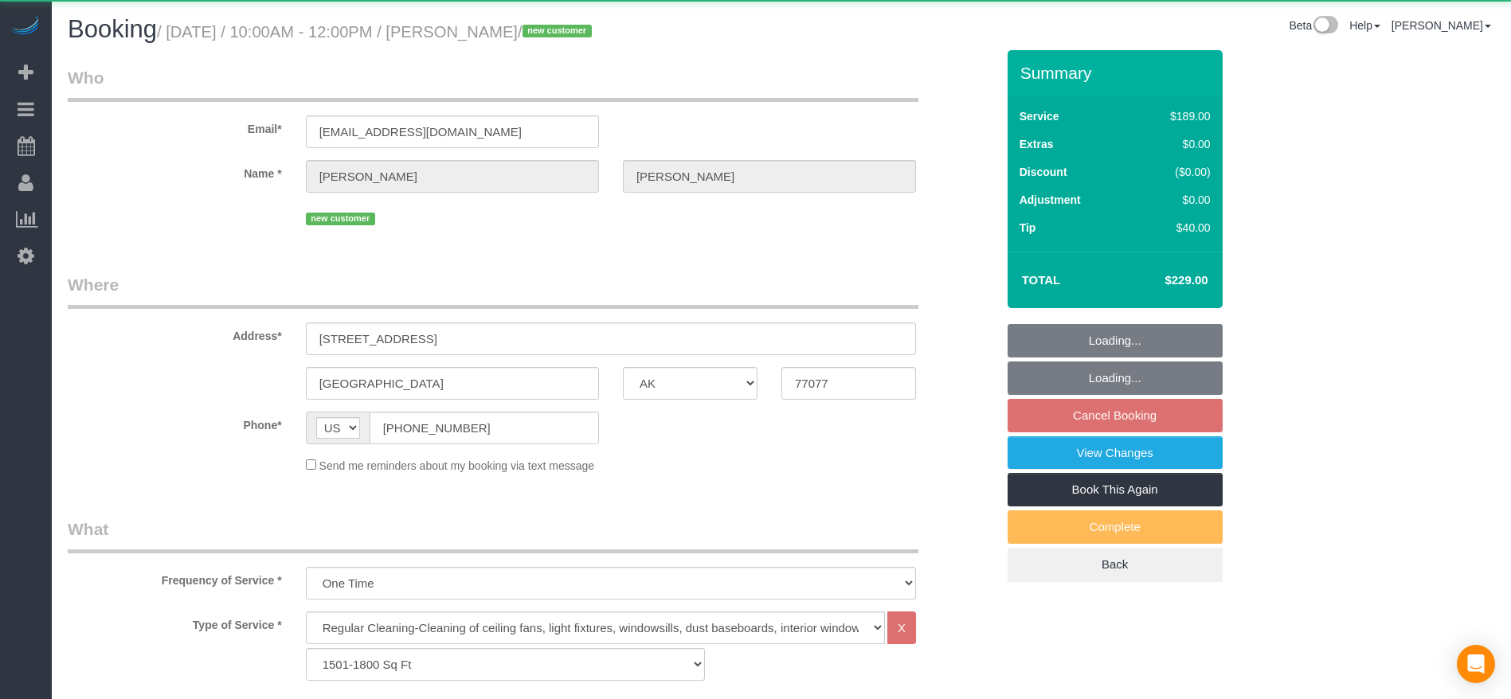
select select "spot77"
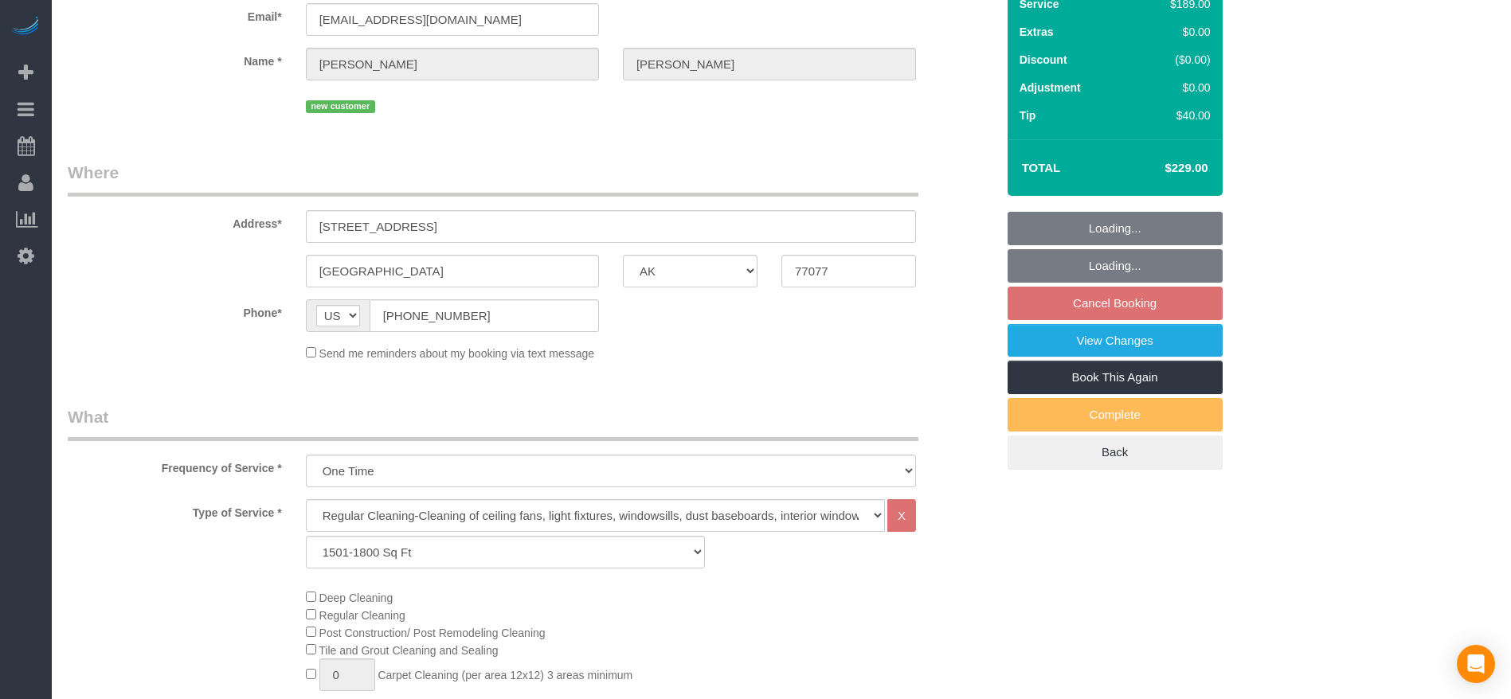
select select "object:3646"
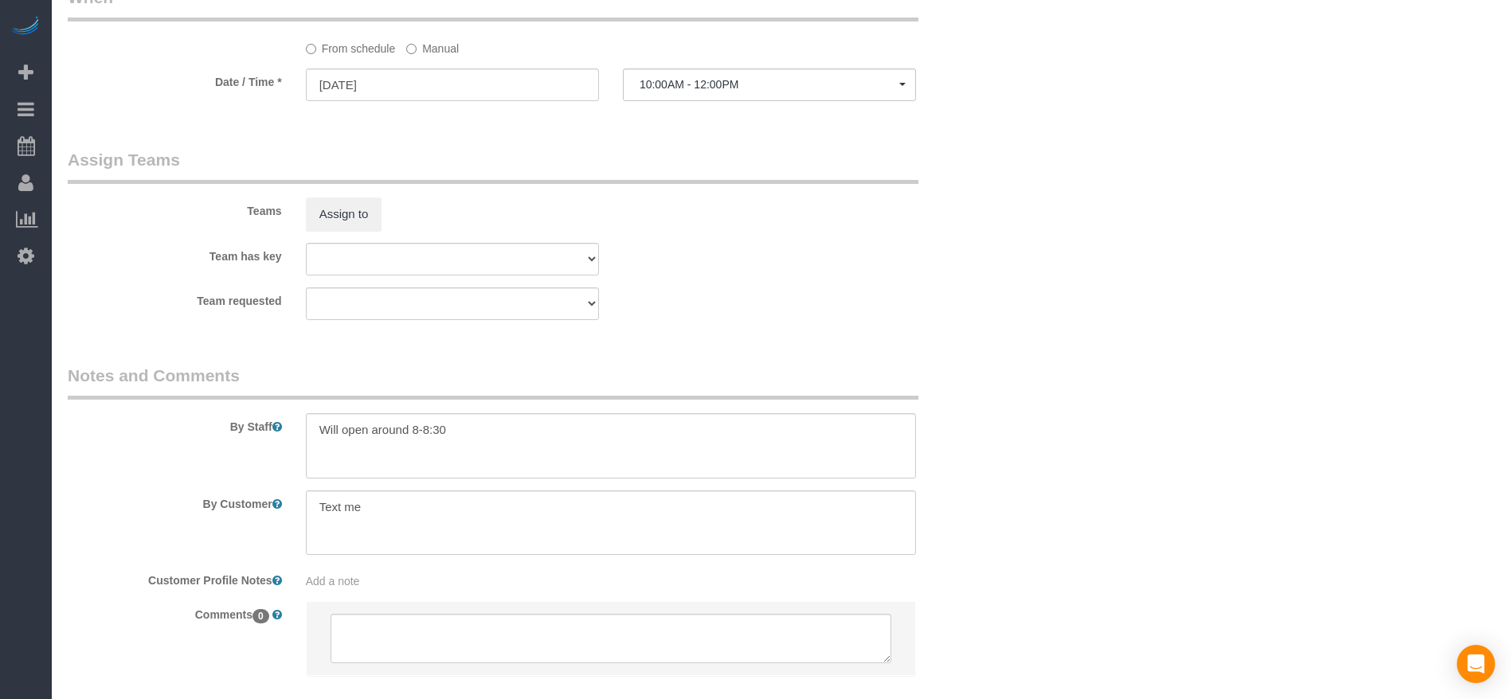
scroll to position [1553, 0]
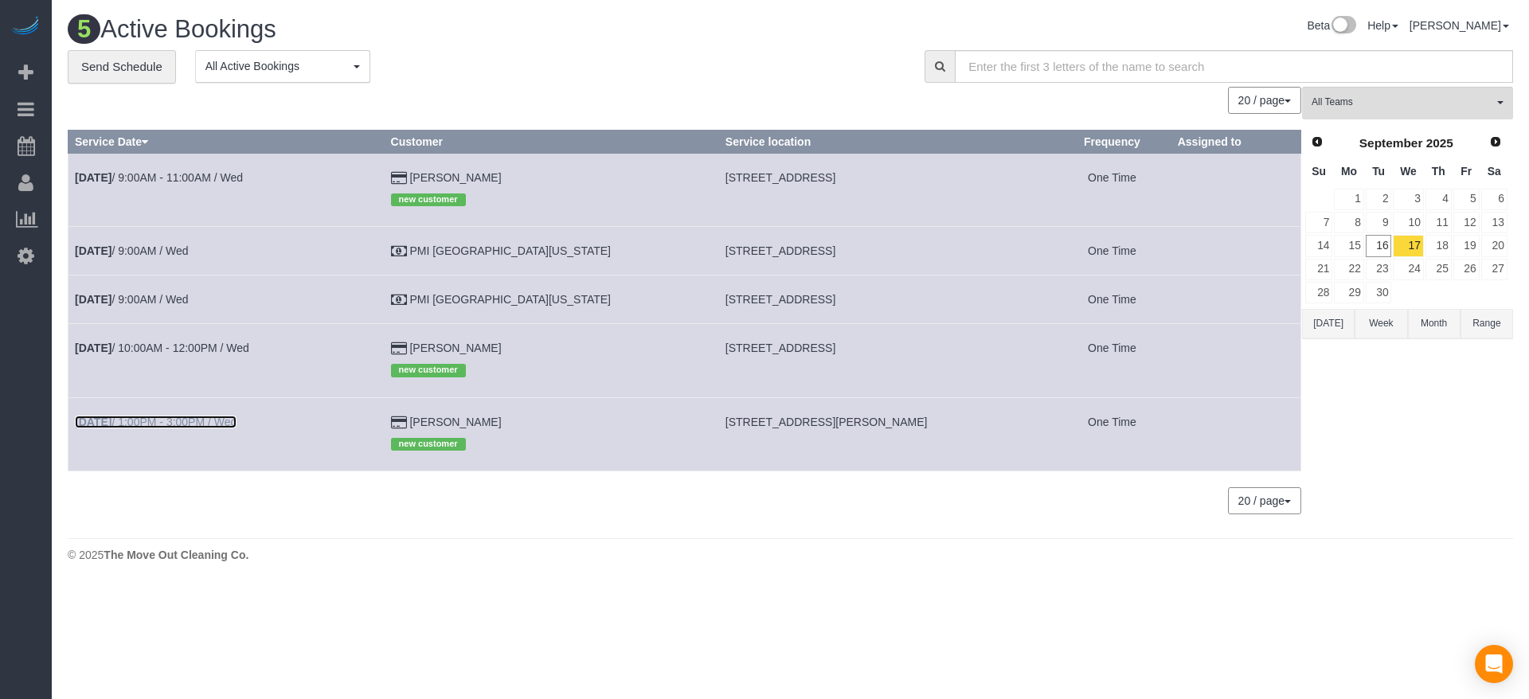
click at [195, 424] on link "[DATE] 1:00PM - 3:00PM / Wed" at bounding box center [156, 422] width 162 height 13
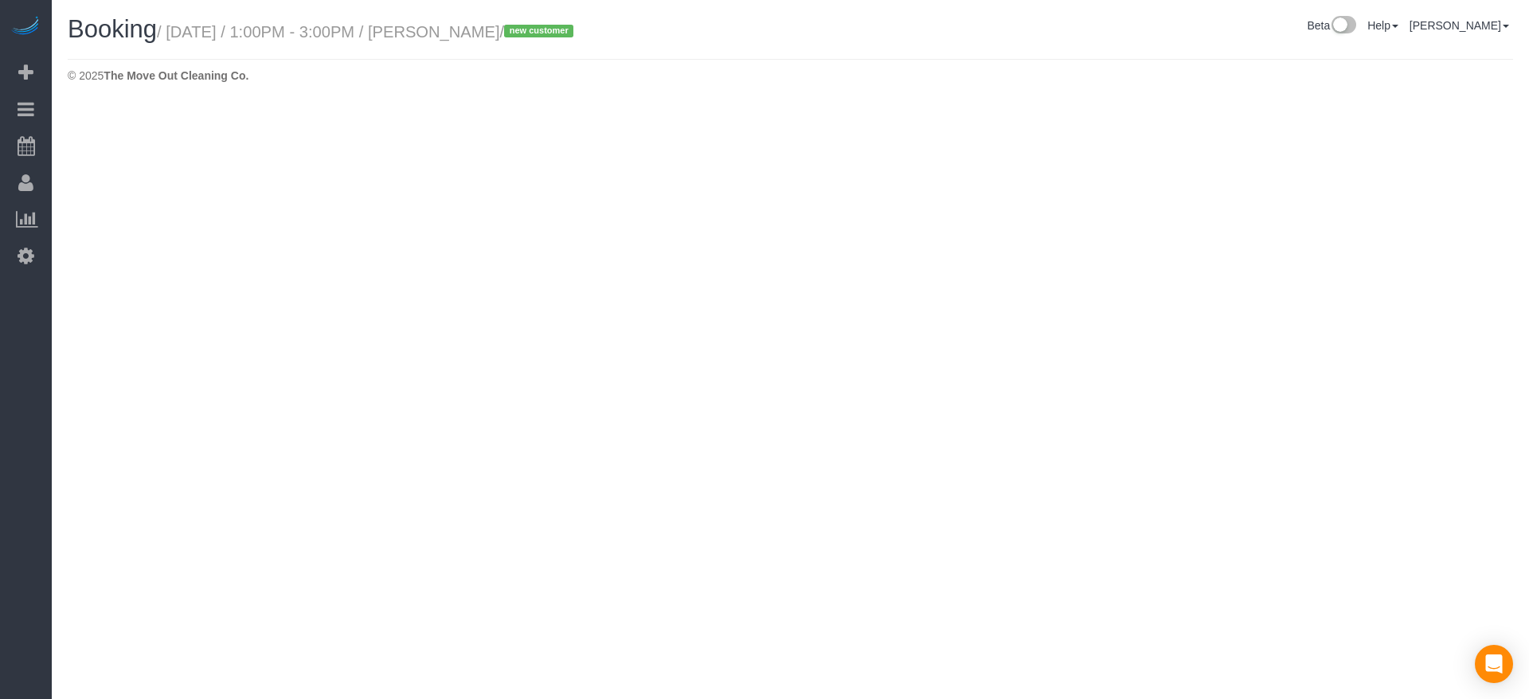
select select "[GEOGRAPHIC_DATA]"
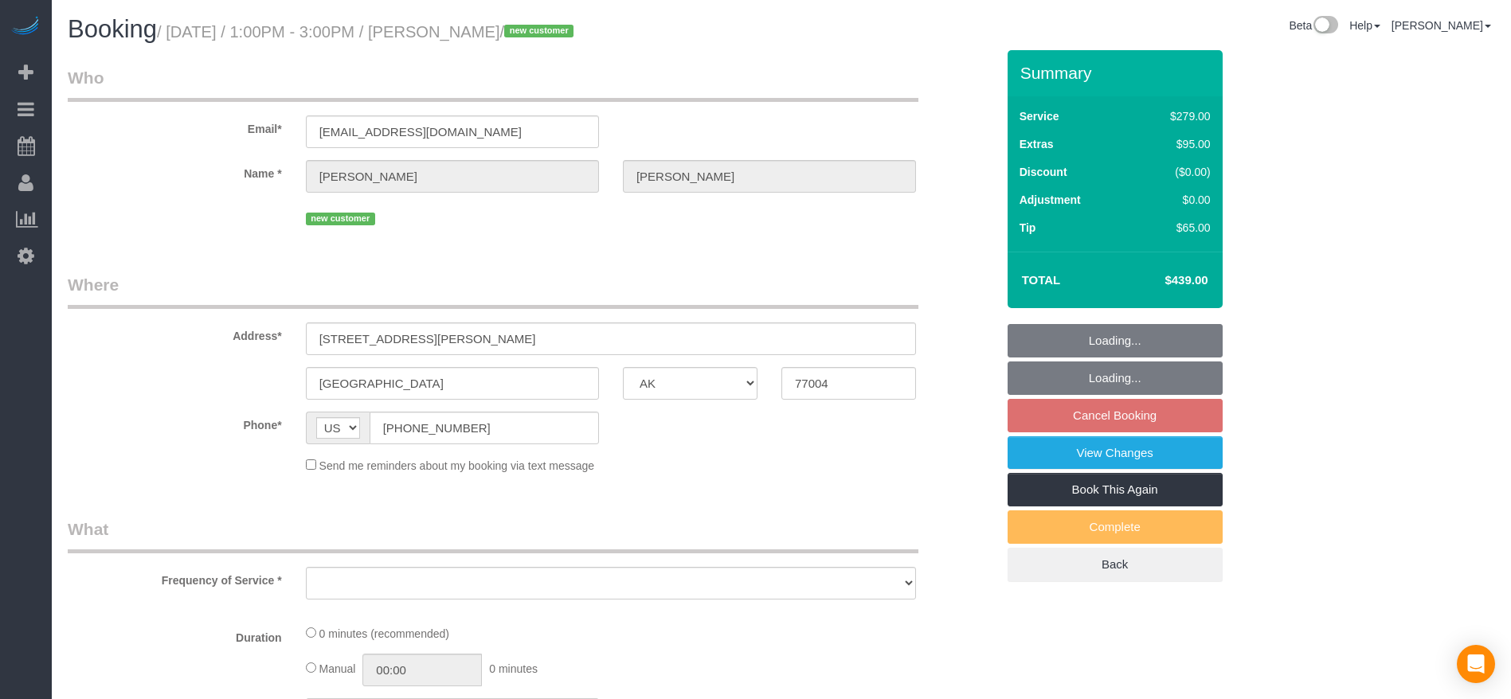
select select "string:fspay-f85a0c9f-83f9-4ecf-a85e-4395637ece8e"
select select "object:4194"
select select "3"
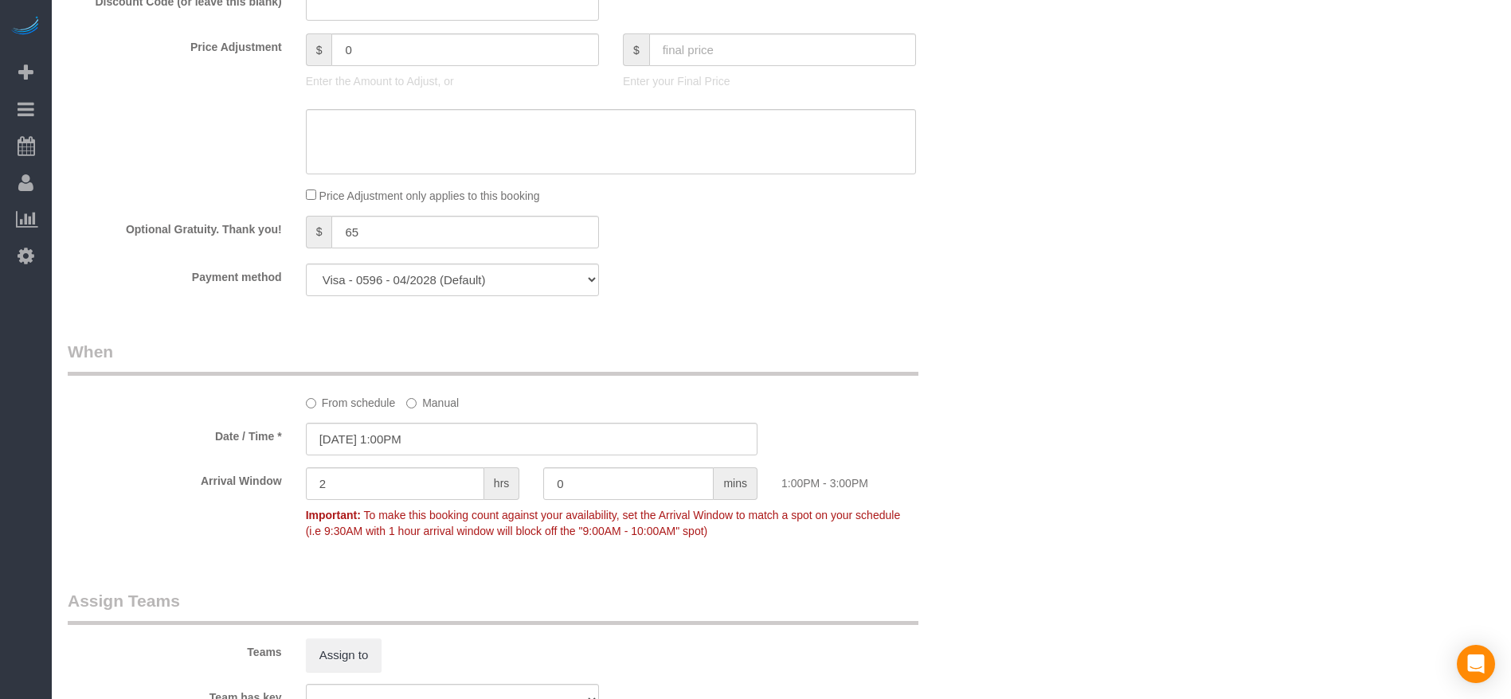
scroll to position [1434, 0]
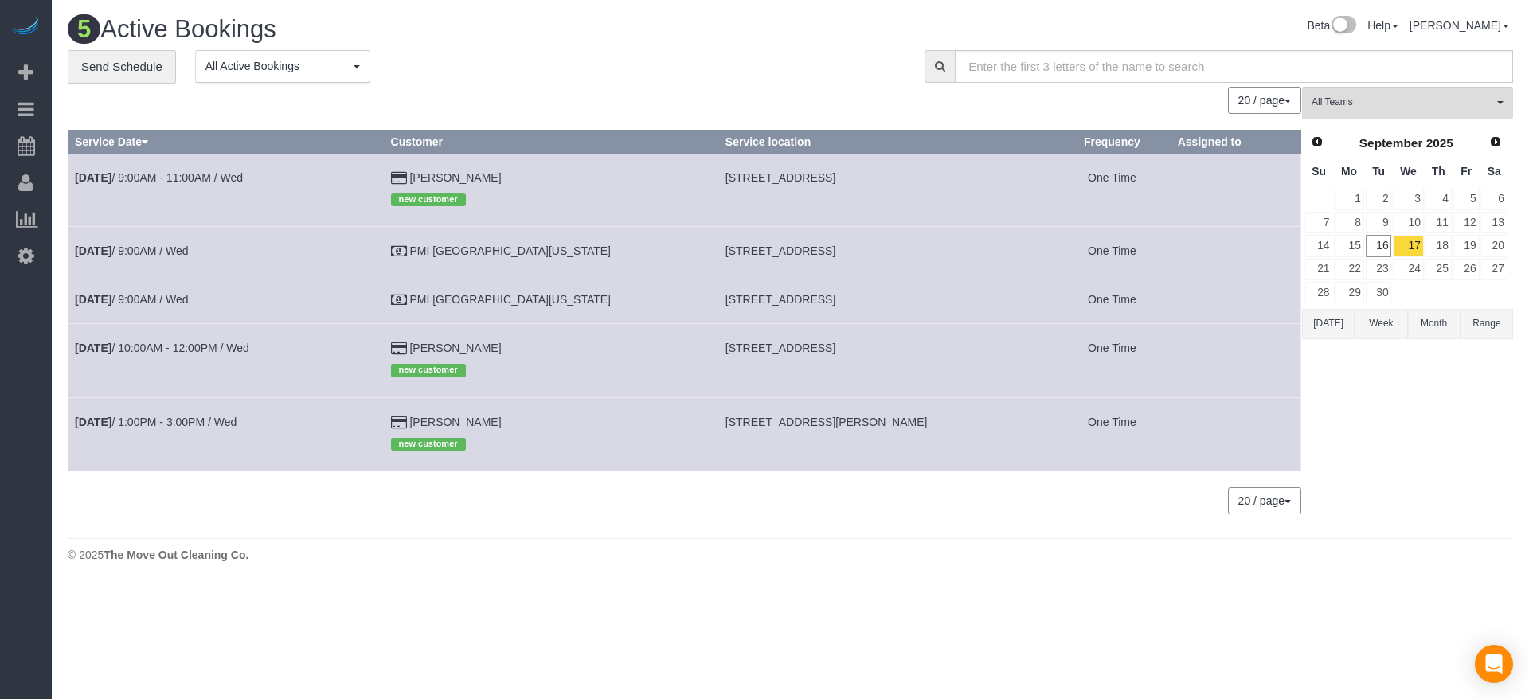
drag, startPoint x: 660, startPoint y: 418, endPoint x: 847, endPoint y: 426, distance: 186.5
click at [847, 426] on td "[STREET_ADDRESS][PERSON_NAME]" at bounding box center [885, 433] width 334 height 73
copy span "[STREET_ADDRESS][PERSON_NAME]"
click at [176, 423] on link "[DATE] 1:00PM - 3:00PM / Wed" at bounding box center [156, 422] width 162 height 13
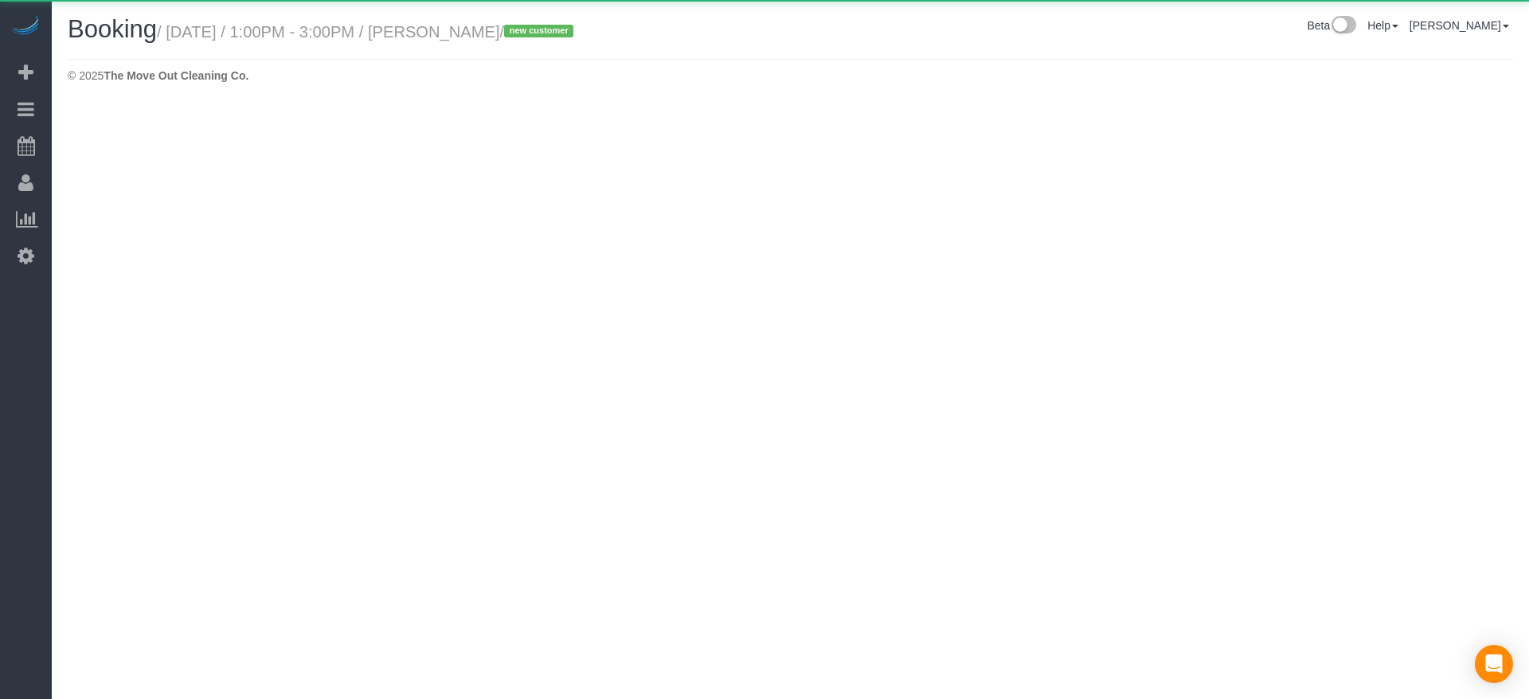
select select "[GEOGRAPHIC_DATA]"
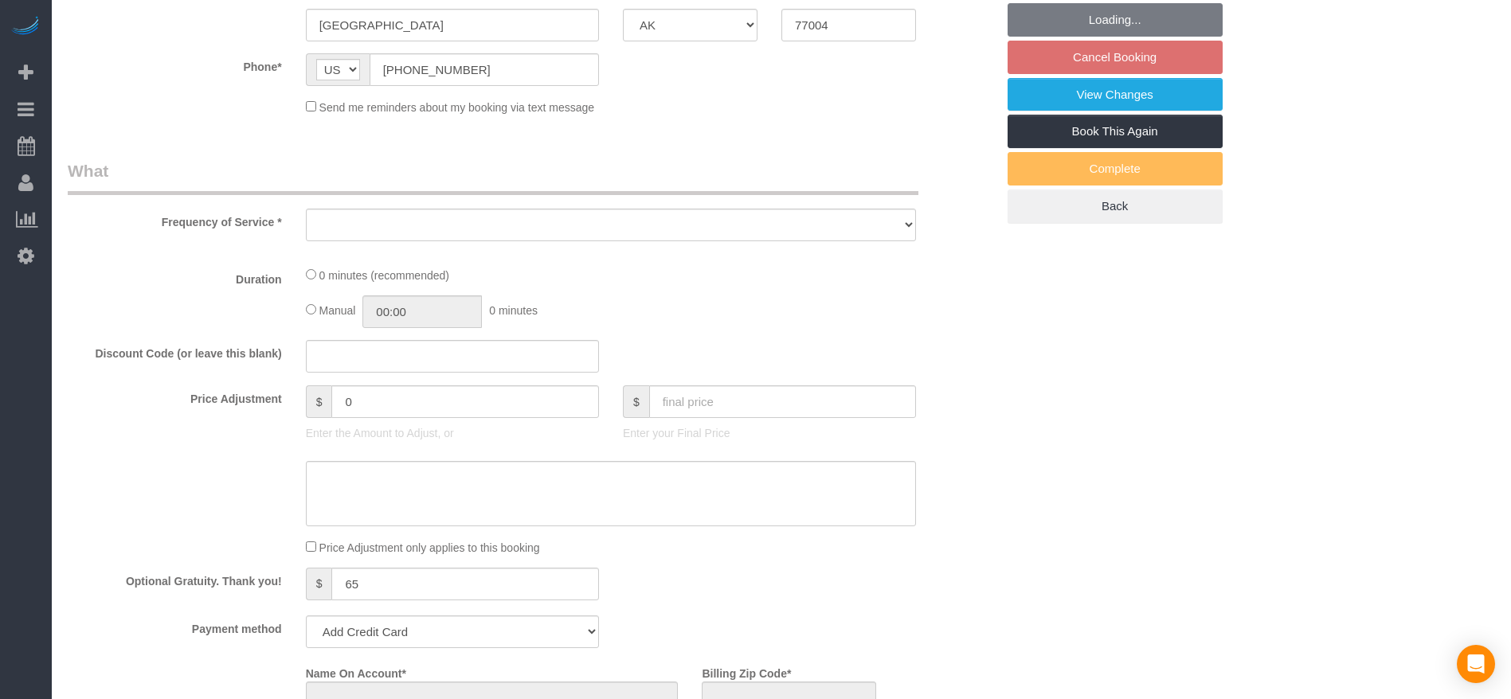
select select "object:4658"
select select "string:fspay-f85a0c9f-83f9-4ecf-a85e-4395637ece8e"
select select "3"
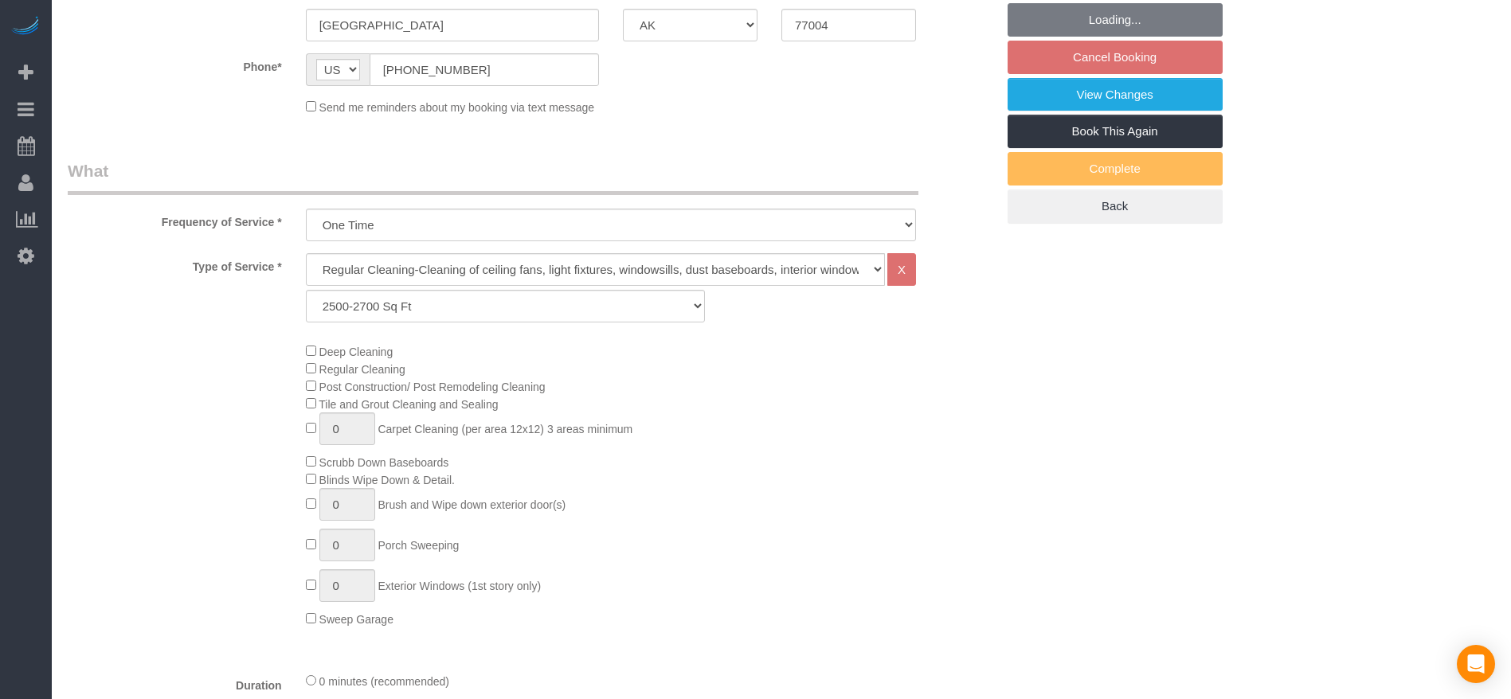
select select "object:4745"
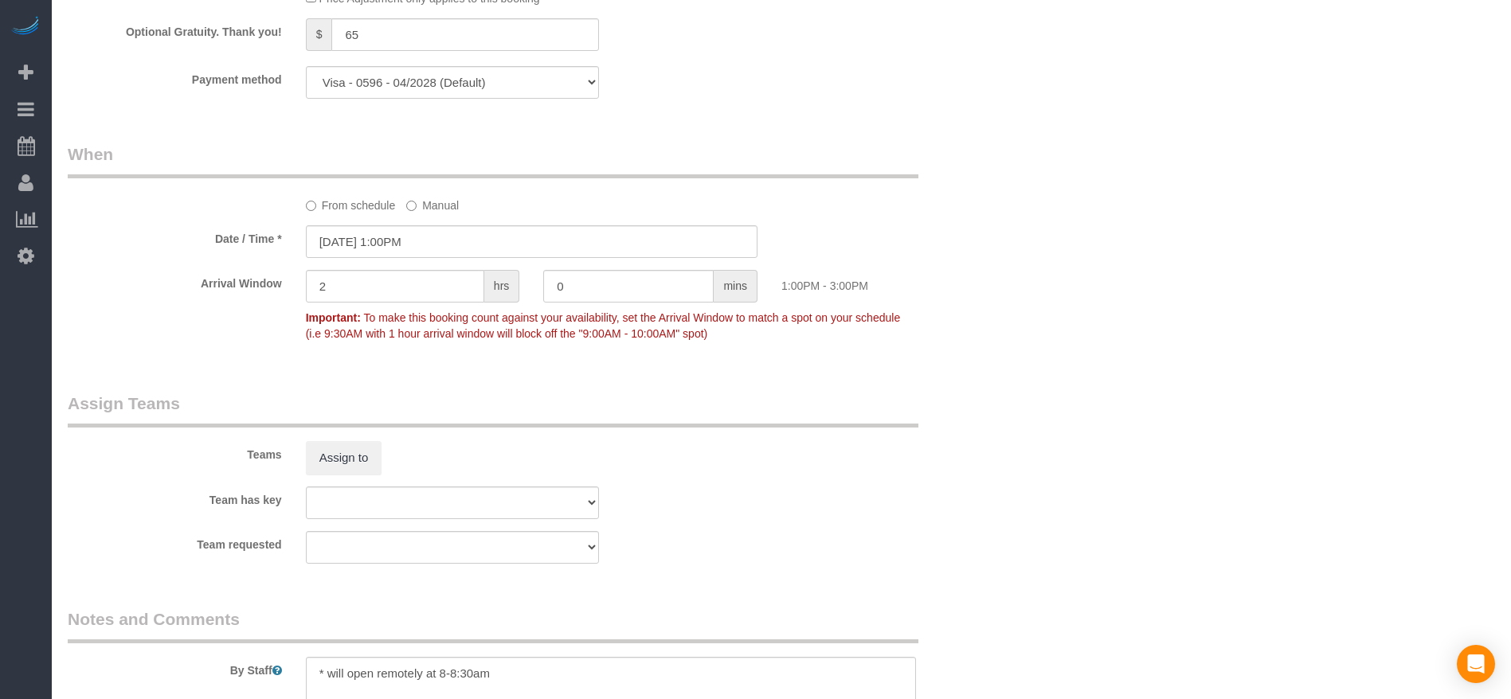
scroll to position [1651, 0]
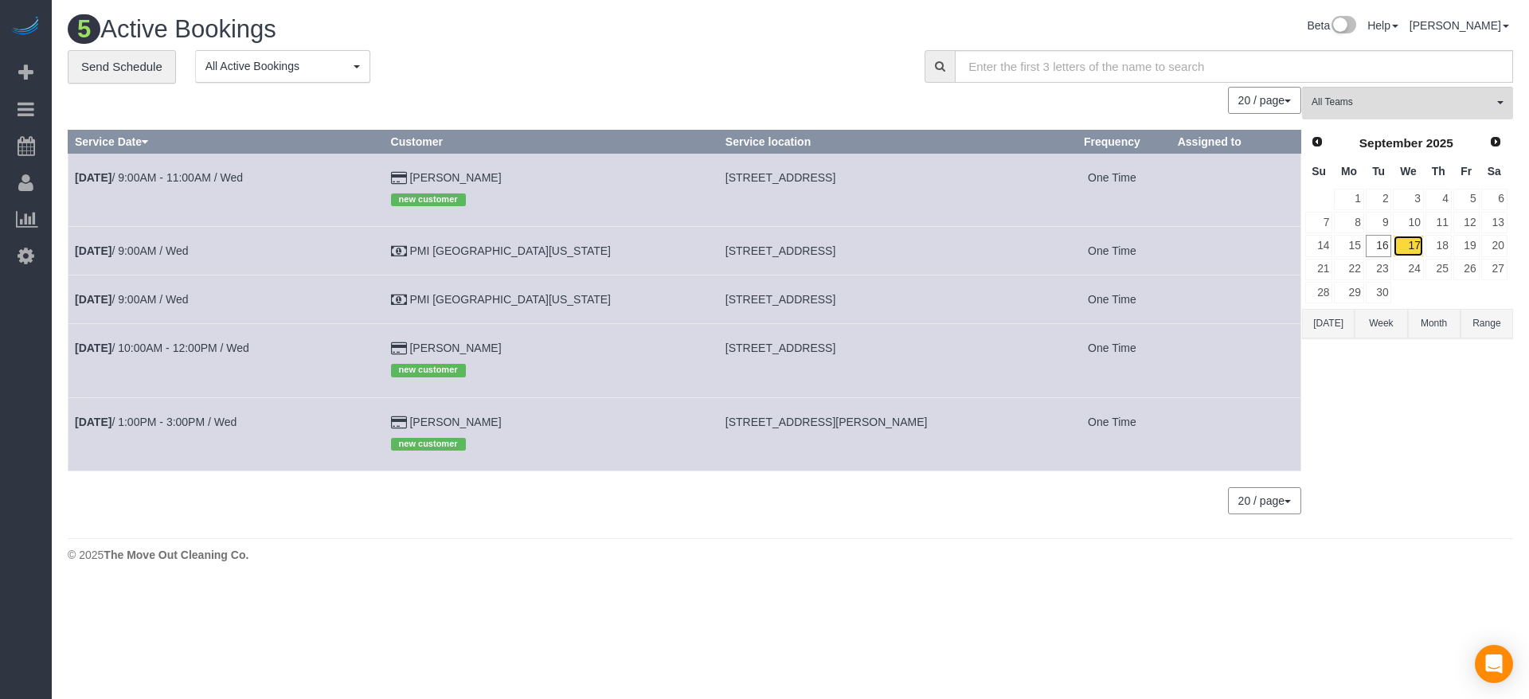
click at [1410, 242] on link "17" at bounding box center [1408, 246] width 30 height 22
click at [1445, 243] on link "18" at bounding box center [1439, 246] width 26 height 22
